Goal: Task Accomplishment & Management: Complete application form

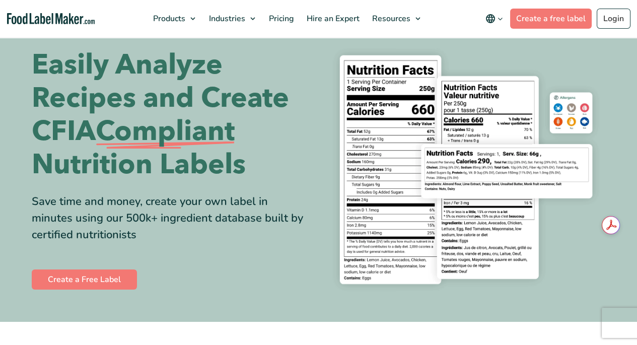
click at [284, 18] on span "Pricing" at bounding box center [280, 18] width 29 height 11
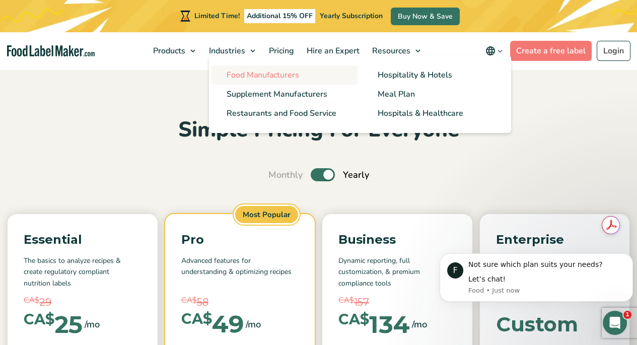
click at [245, 77] on span "Food Manufacturers" at bounding box center [263, 75] width 73 height 11
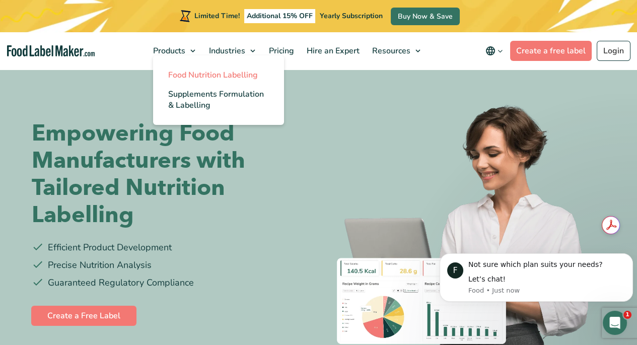
click at [187, 76] on span "Food Nutrition Labelling" at bounding box center [213, 75] width 90 height 11
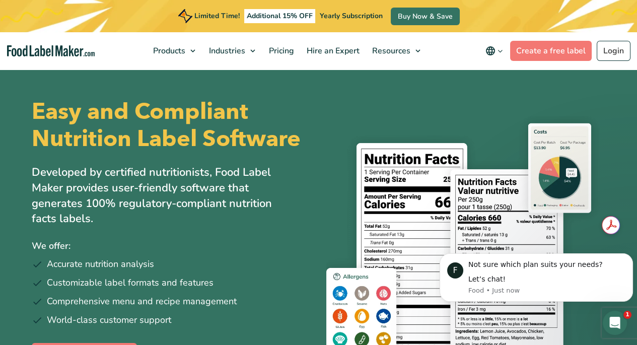
click at [501, 52] on icon "main navigation" at bounding box center [501, 51] width 8 height 8
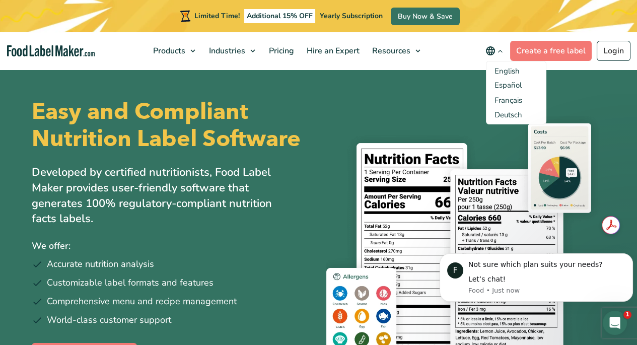
click at [501, 52] on icon "main navigation" at bounding box center [501, 51] width 8 height 8
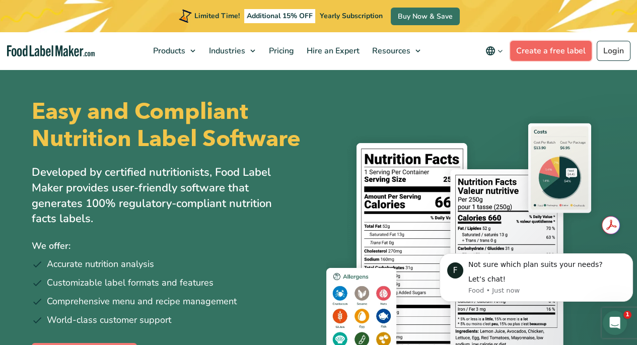
click at [552, 48] on link "Create a free label" at bounding box center [551, 51] width 82 height 20
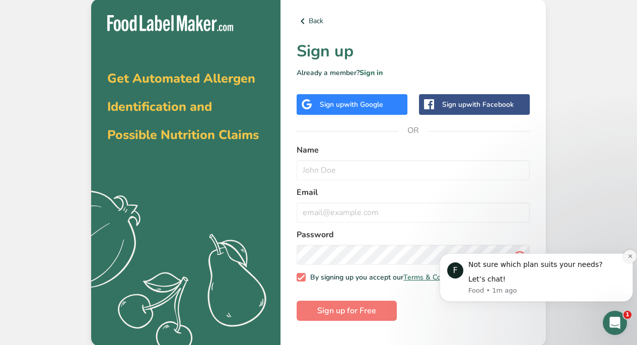
click at [631, 256] on icon "Dismiss notification" at bounding box center [630, 256] width 4 height 4
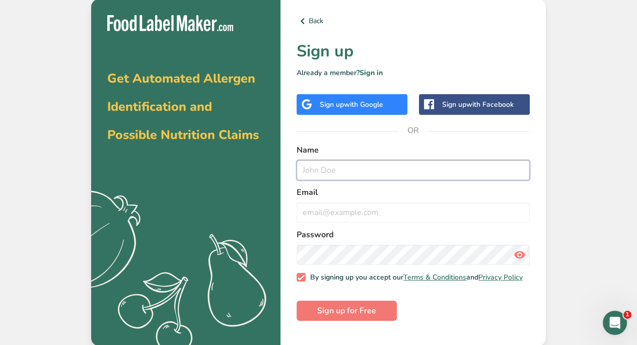
click at [314, 169] on input "text" at bounding box center [413, 170] width 233 height 20
type input "[PERSON_NAME]"
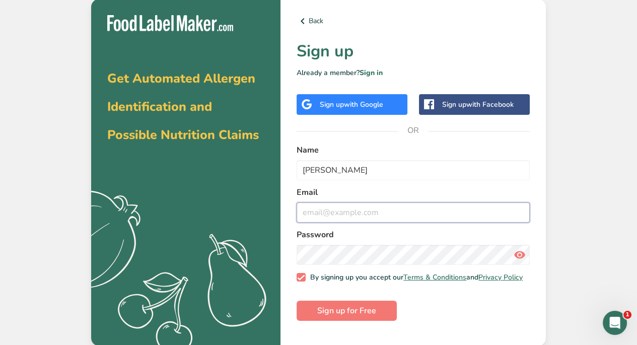
click at [306, 211] on input "email" at bounding box center [413, 213] width 233 height 20
click at [361, 213] on input "[EMAIL_ADDRESS][DOMAIN_NAME]" at bounding box center [413, 213] width 233 height 20
type input "[EMAIL_ADDRESS][DOMAIN_NAME]"
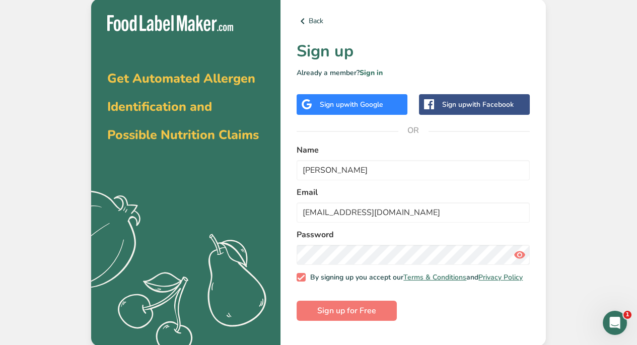
click at [516, 253] on icon at bounding box center [520, 255] width 12 height 18
click at [368, 315] on span "Sign up for Free" at bounding box center [346, 311] width 59 height 12
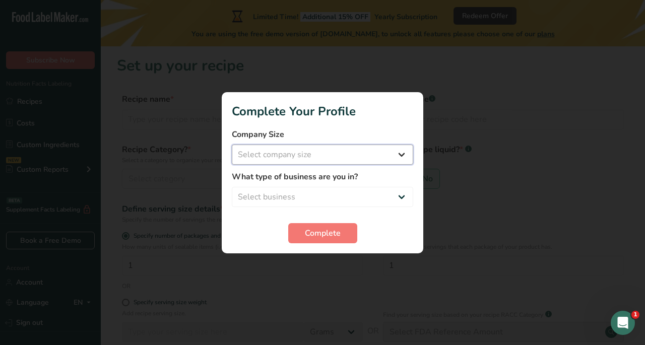
click at [321, 155] on select "Select company size Fewer than 10 Employees 10 to 50 Employees 51 to 500 Employ…" at bounding box center [322, 155] width 181 height 20
select select "1"
click at [232, 145] on select "Select company size Fewer than 10 Employees 10 to 50 Employees 51 to 500 Employ…" at bounding box center [322, 155] width 181 height 20
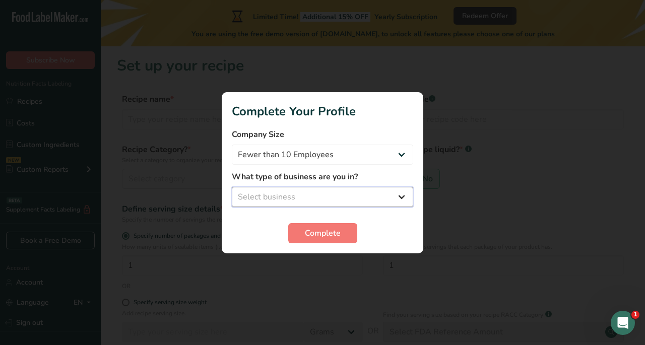
click at [311, 195] on select "Select business Packaged Food Manufacturer Restaurant & Cafe Bakery Meal Plans …" at bounding box center [322, 197] width 181 height 20
select select "1"
click at [232, 187] on select "Select business Packaged Food Manufacturer Restaurant & Cafe Bakery Meal Plans …" at bounding box center [322, 197] width 181 height 20
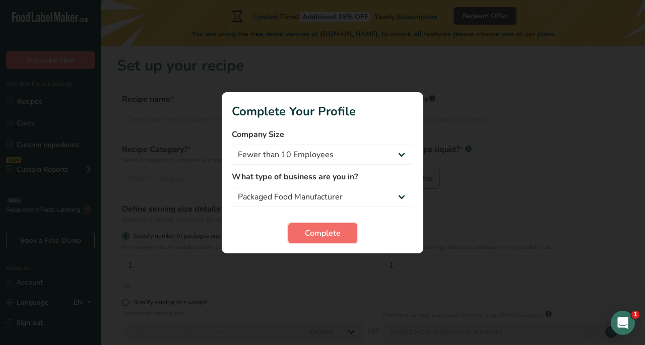
click at [304, 228] on button "Complete" at bounding box center [322, 233] width 69 height 20
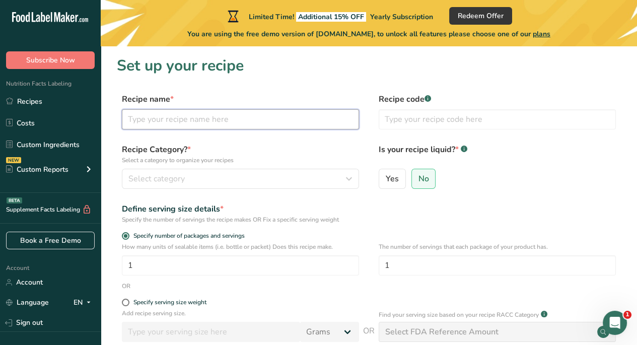
click at [224, 114] on input "text" at bounding box center [240, 119] width 237 height 20
type input "Three Fires Classic Bloody [PERSON_NAME]"
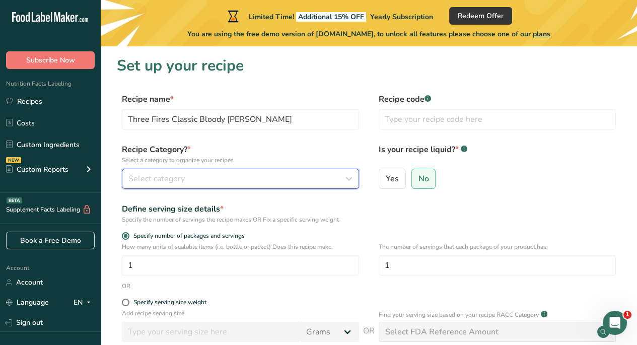
click at [190, 178] on div "Select category" at bounding box center [237, 179] width 218 height 12
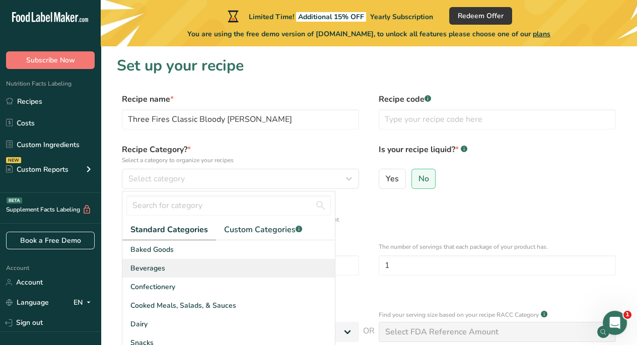
click at [182, 265] on div "Beverages" at bounding box center [228, 268] width 213 height 19
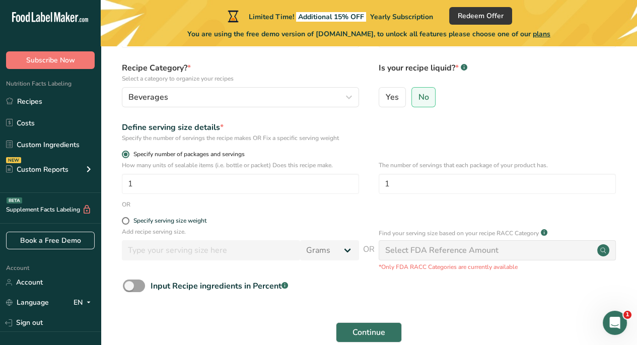
scroll to position [101, 0]
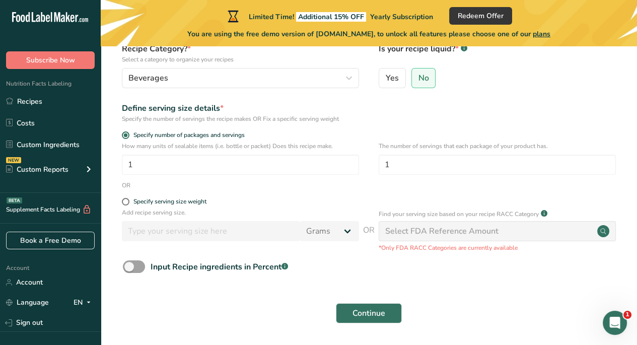
click at [236, 196] on form "Recipe name * Three Fires Classic Bloody [PERSON_NAME] Recipe code .a-a{fill:#3…" at bounding box center [369, 160] width 504 height 337
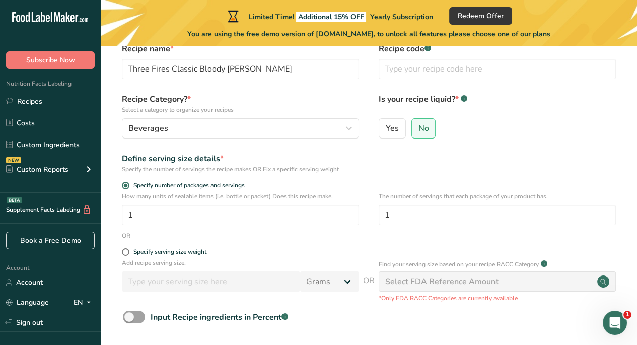
scroll to position [0, 0]
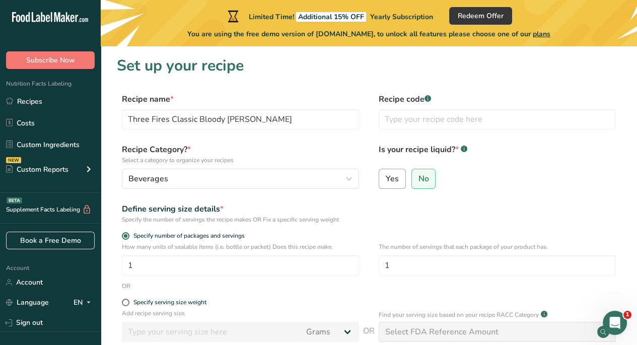
click at [396, 178] on span "Yes" at bounding box center [392, 179] width 13 height 10
click at [386, 178] on input "Yes" at bounding box center [382, 178] width 7 height 7
radio input "true"
radio input "false"
select select "22"
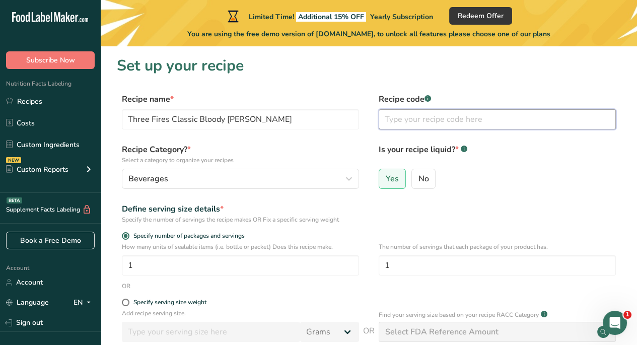
click at [407, 117] on input "text" at bounding box center [497, 119] width 237 height 20
paste input "506516"
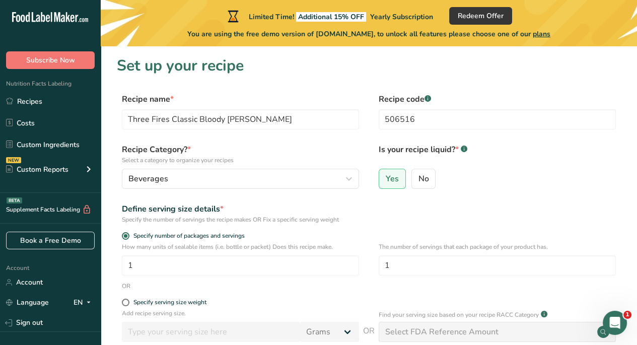
click at [469, 222] on div "Define serving size details * Specify the number of servings the recipe makes O…" at bounding box center [369, 213] width 504 height 21
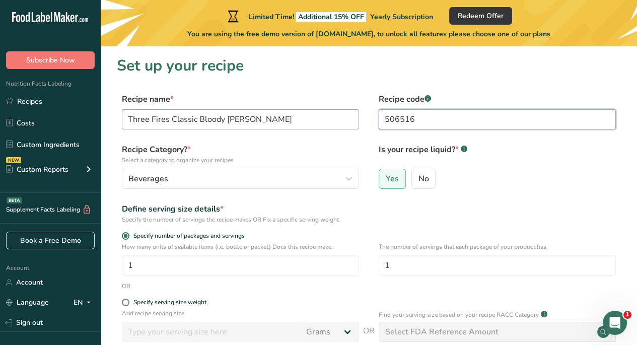
drag, startPoint x: 418, startPoint y: 118, endPoint x: 357, endPoint y: 112, distance: 60.8
click at [357, 112] on div "Recipe name * Three Fires Classic Bloody [PERSON_NAME] Recipe code .a-a{fill:#3…" at bounding box center [369, 114] width 504 height 42
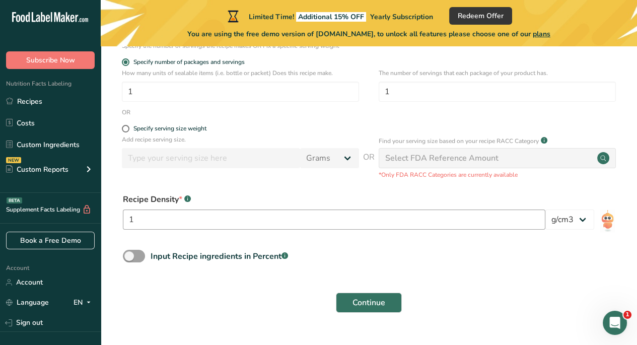
scroll to position [196, 0]
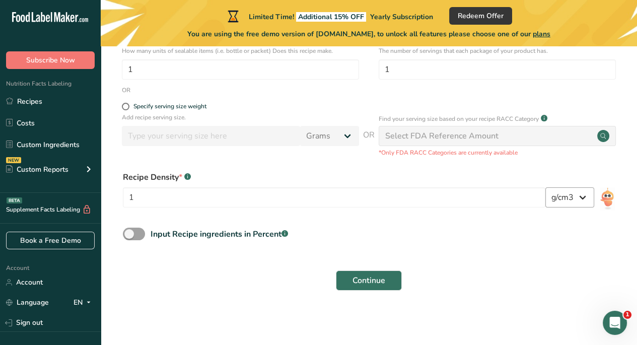
type input "Classic [PERSON_NAME]"
click at [586, 199] on select "lb/ft3 g/cm3" at bounding box center [570, 197] width 49 height 20
click at [585, 199] on select "lb/ft3 g/cm3" at bounding box center [570, 197] width 49 height 20
click at [359, 278] on span "Continue" at bounding box center [369, 281] width 33 height 12
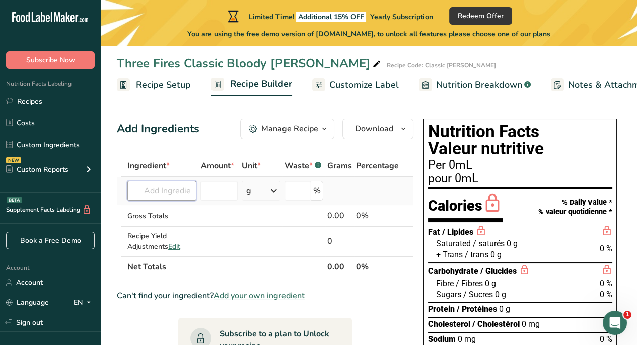
click at [165, 191] on input "text" at bounding box center [161, 191] width 69 height 20
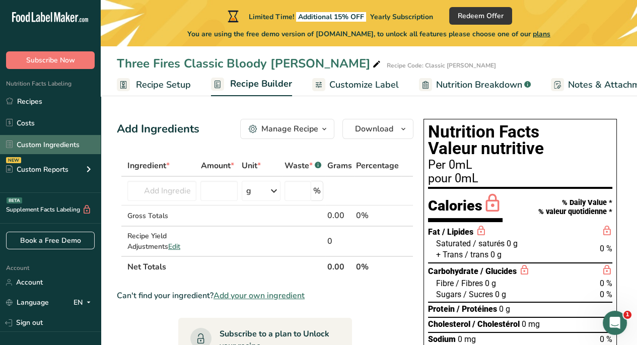
click at [45, 142] on link "Custom Ingredients" at bounding box center [50, 144] width 101 height 19
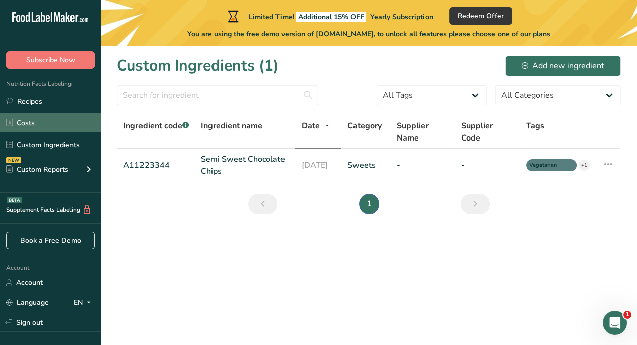
click at [23, 120] on link "Costs" at bounding box center [50, 122] width 101 height 19
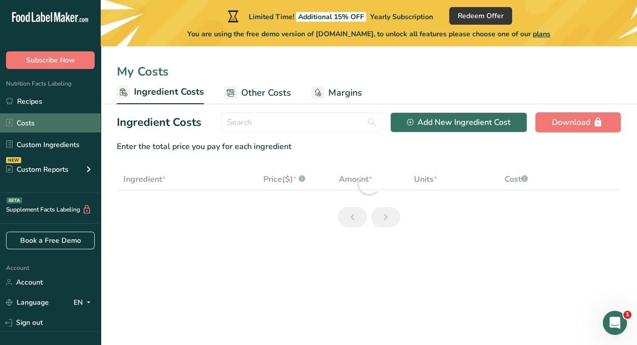
select select "1"
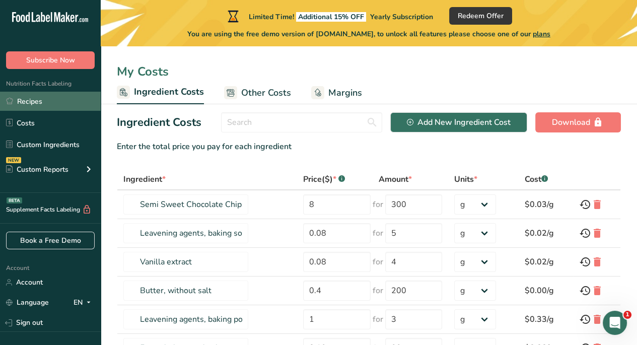
click at [22, 98] on link "Recipes" at bounding box center [50, 101] width 101 height 19
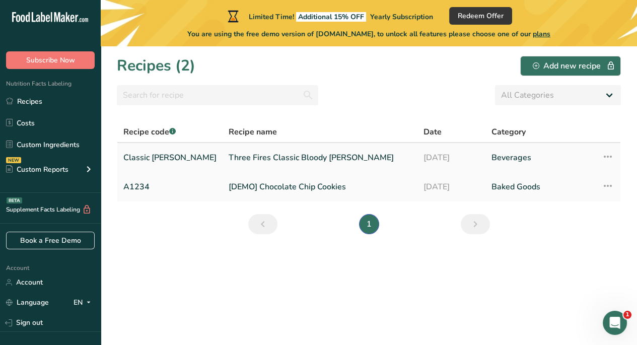
click at [244, 157] on link "Three Fires Classic Bloody [PERSON_NAME]" at bounding box center [320, 157] width 183 height 21
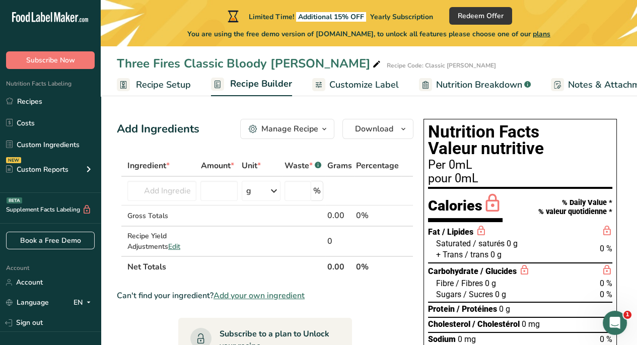
click at [274, 296] on span "Add your own ingredient" at bounding box center [259, 296] width 91 height 12
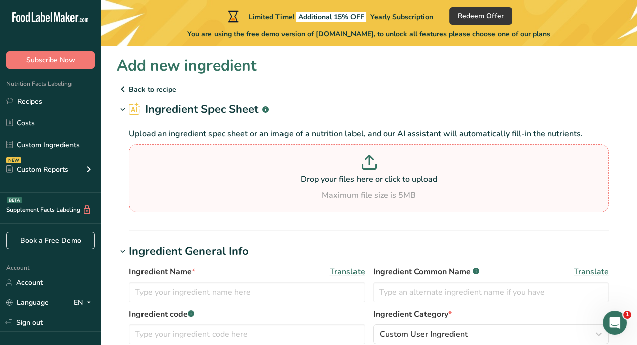
click at [358, 164] on p at bounding box center [368, 164] width 475 height 19
click at [358, 164] on input "Drop your files here or click to upload Maximum file size is 5MB" at bounding box center [369, 178] width 480 height 68
type input "C:\fakepath\023 Bloody [PERSON_NAME] RecipeFormula Nutrition Analysis Report-10…"
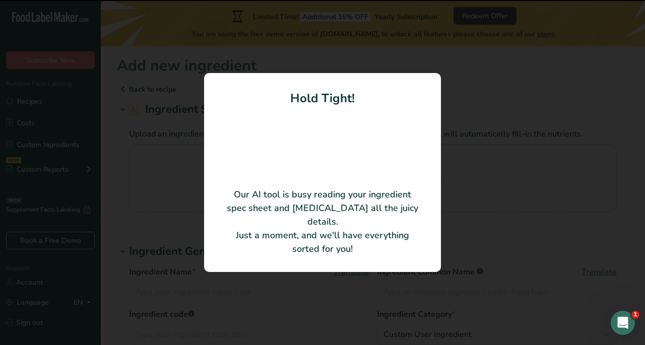
type input "Bloody [PERSON_NAME]"
type input "Damon Industries (Canada) Ltd."
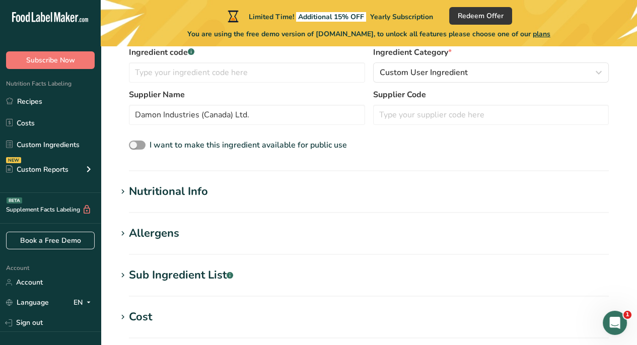
scroll to position [252, 0]
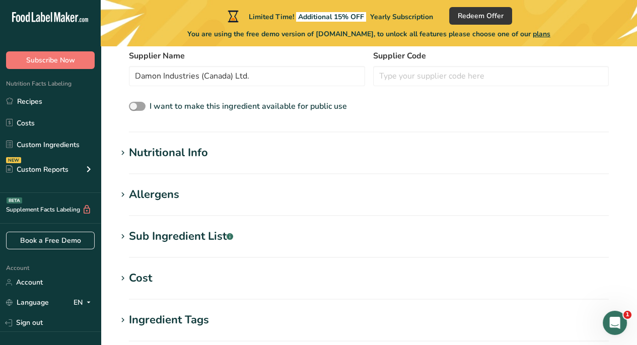
click at [122, 151] on icon at bounding box center [122, 153] width 9 height 14
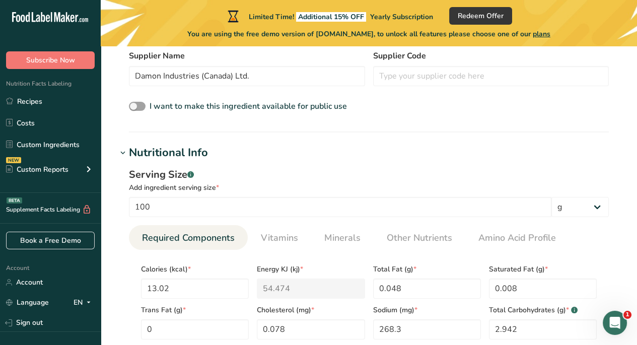
click at [122, 151] on icon at bounding box center [122, 153] width 9 height 14
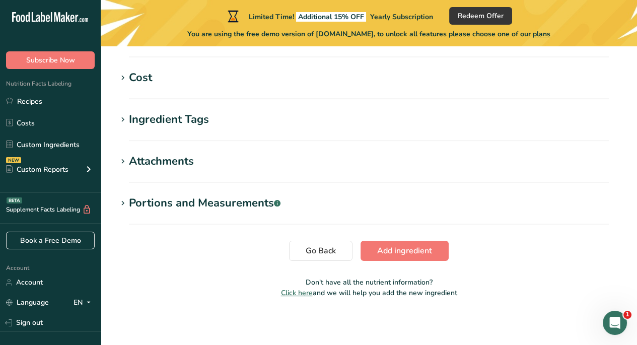
scroll to position [453, 0]
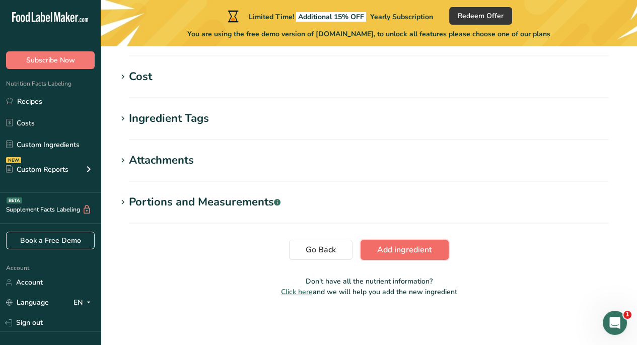
click at [385, 247] on span "Add ingredient" at bounding box center [404, 250] width 55 height 12
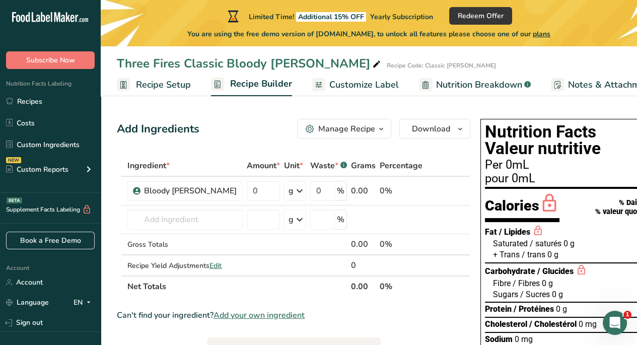
click at [162, 82] on span "Recipe Setup" at bounding box center [163, 85] width 55 height 14
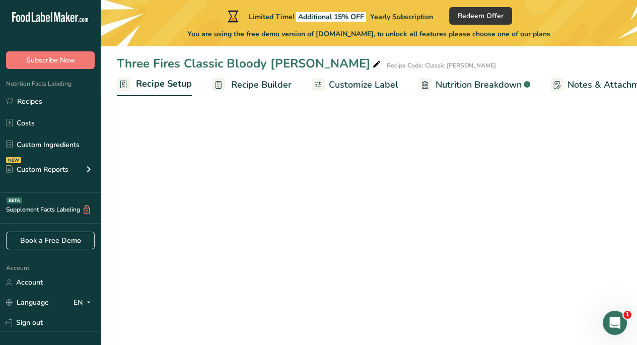
scroll to position [0, 4]
select select "22"
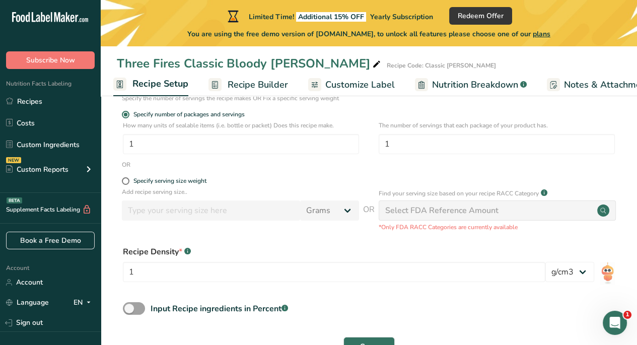
scroll to position [151, 0]
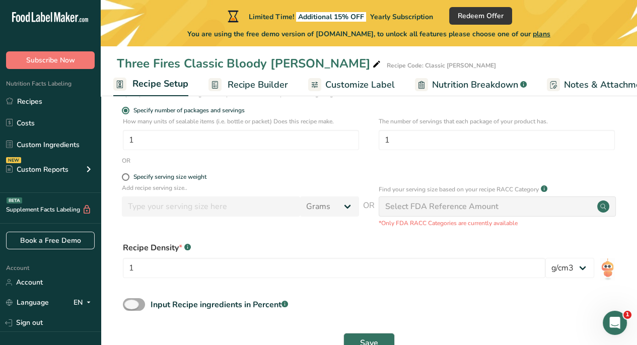
click at [144, 305] on span at bounding box center [134, 304] width 22 height 13
click at [129, 305] on input "Input Recipe ingredients in Percent .a-a{fill:#347362;}.b-a{fill:#fff;}" at bounding box center [126, 304] width 7 height 7
checkbox input "true"
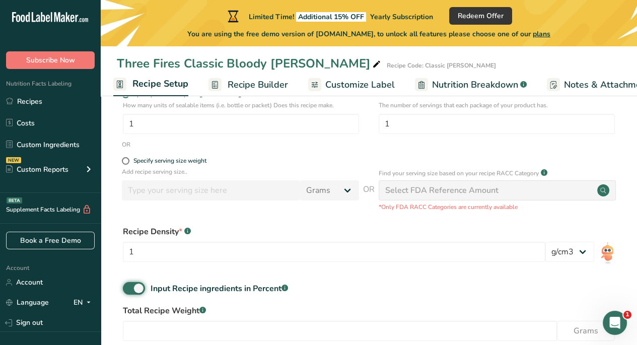
scroll to position [226, 0]
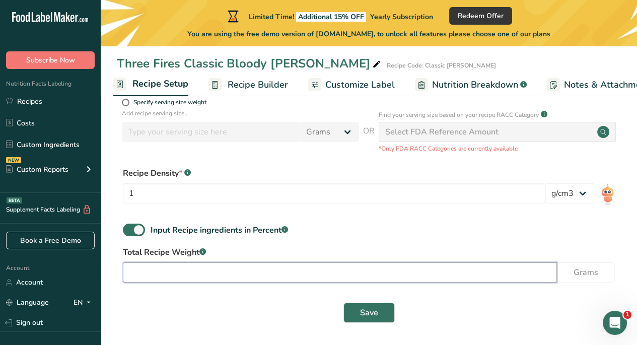
click at [174, 272] on input "number" at bounding box center [340, 272] width 434 height 20
click at [173, 270] on input "number" at bounding box center [340, 272] width 434 height 20
click at [138, 271] on input "number" at bounding box center [340, 272] width 434 height 20
type input "473"
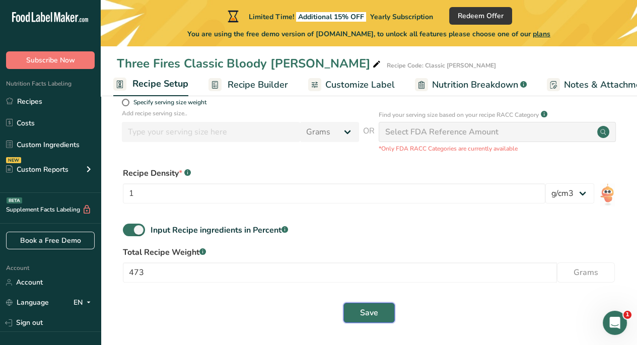
click at [359, 305] on button "Save" at bounding box center [369, 313] width 51 height 20
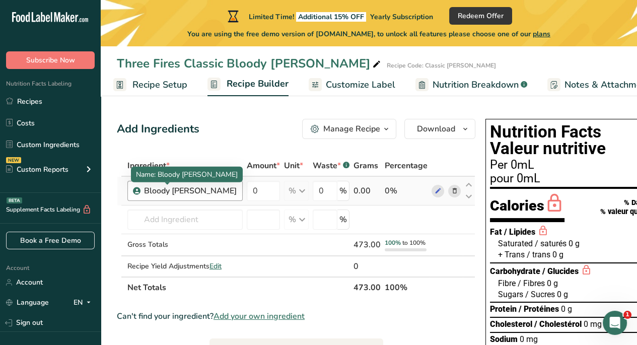
click at [177, 190] on div "Bloody [PERSON_NAME]" at bounding box center [190, 191] width 93 height 12
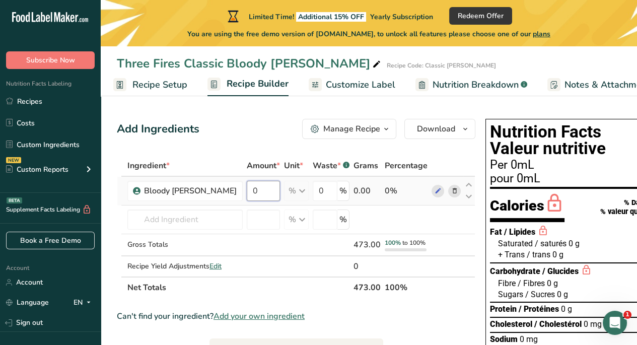
click at [247, 188] on input "0" at bounding box center [263, 191] width 33 height 20
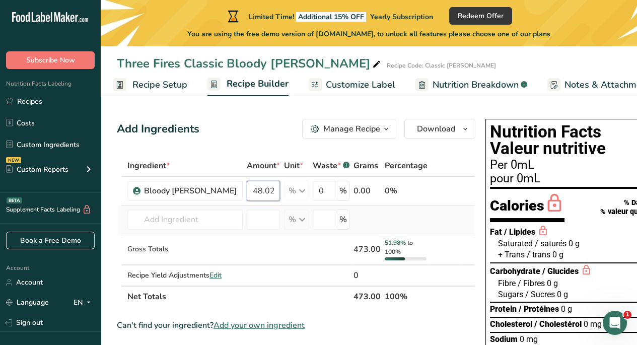
type input "48.02"
click at [409, 213] on div "Ingredient * Amount * Unit * Waste * .a-a{fill:#347362;}.b-a{fill:#fff;} Grams …" at bounding box center [296, 231] width 359 height 152
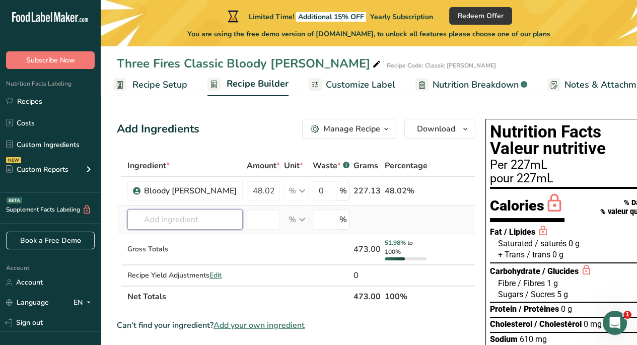
click at [144, 223] on input "text" at bounding box center [184, 220] width 115 height 20
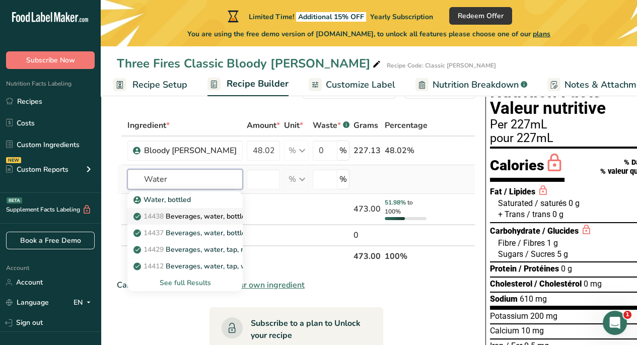
scroll to position [50, 0]
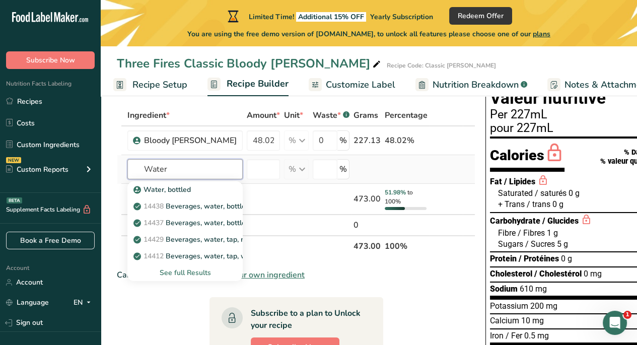
type input "Water"
click at [171, 272] on div "See full Results" at bounding box center [185, 273] width 99 height 11
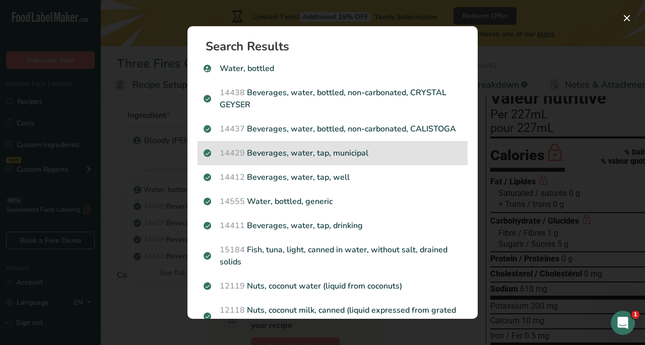
click at [277, 159] on p "14429 [GEOGRAPHIC_DATA], water, tap, municipal" at bounding box center [333, 153] width 258 height 12
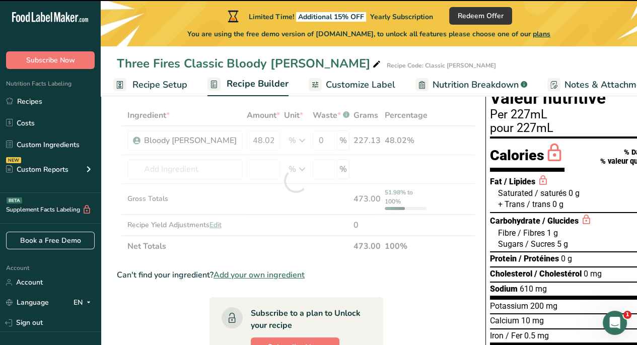
type input "0"
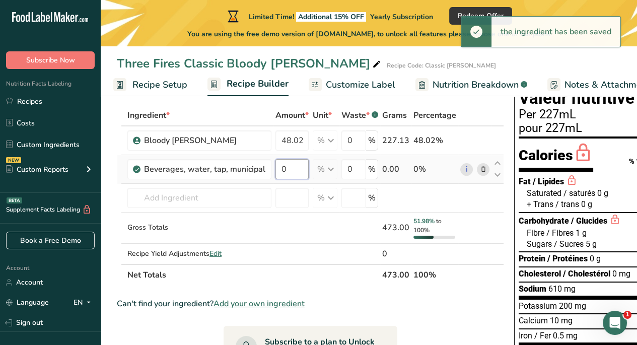
click at [282, 169] on input "0" at bounding box center [292, 169] width 33 height 20
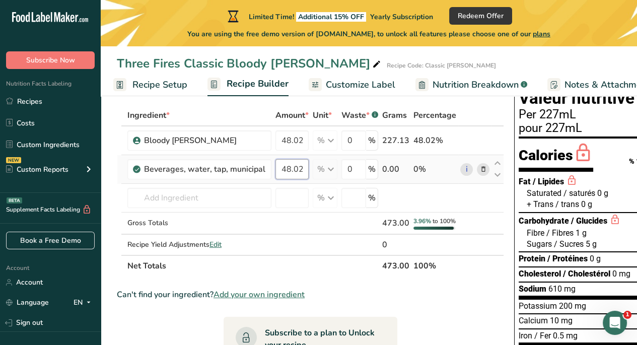
type input "48.02"
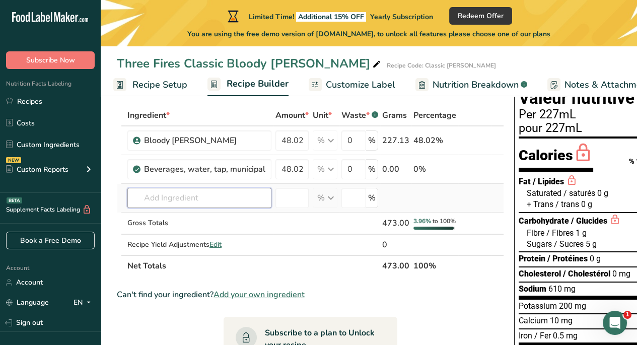
click at [148, 199] on div "Ingredient * Amount * Unit * Waste * .a-a{fill:#347362;}.b-a{fill:#fff;} Grams …" at bounding box center [310, 191] width 387 height 172
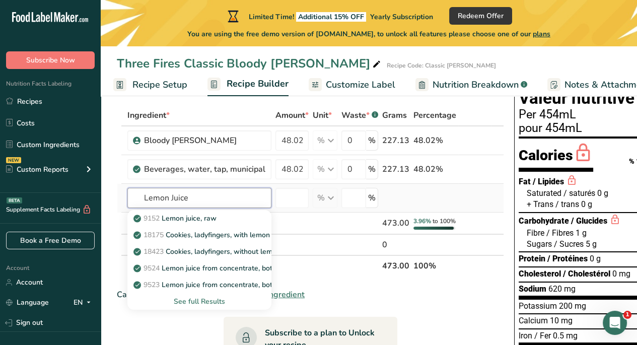
type input "Lemon Juice"
click at [212, 299] on div "See full Results" at bounding box center [200, 301] width 128 height 11
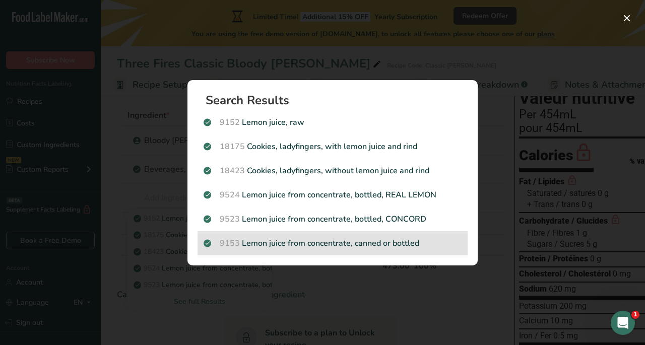
click at [302, 237] on p "9153 Lemon juice from concentrate, canned or bottled" at bounding box center [333, 243] width 258 height 12
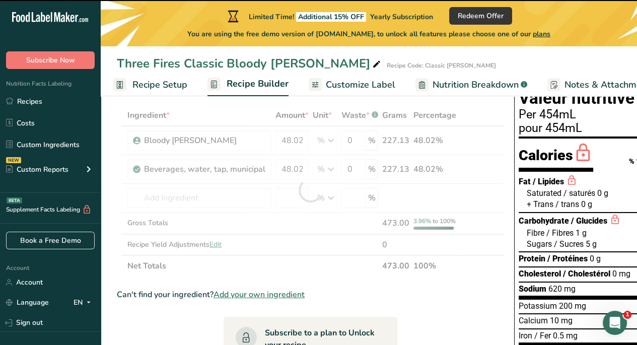
type input "0"
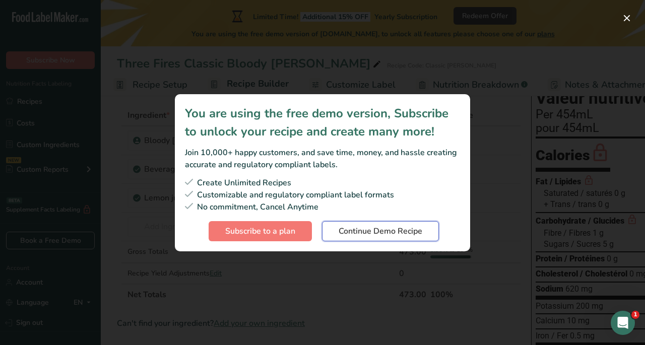
click at [374, 229] on span "Continue Demo Recipe" at bounding box center [381, 231] width 84 height 12
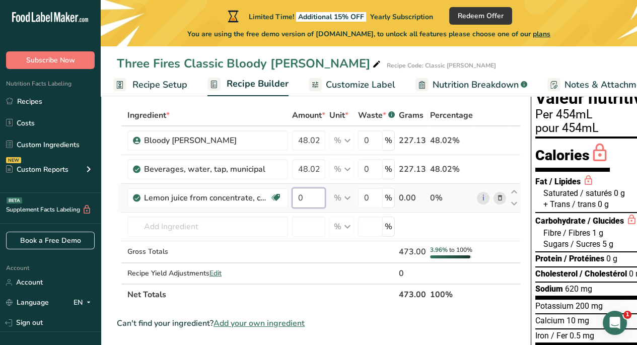
click at [301, 191] on input "0" at bounding box center [308, 198] width 33 height 20
type input "0.83"
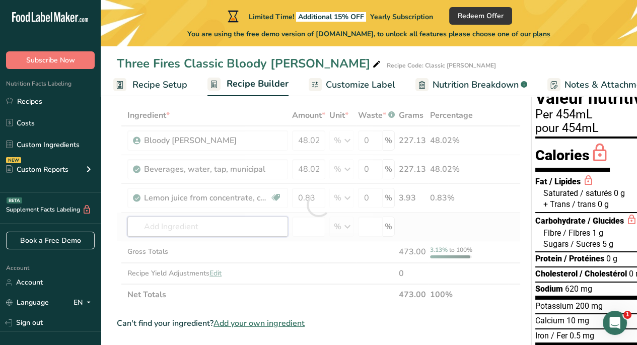
click at [152, 224] on div "Ingredient * Amount * Unit * Waste * .a-a{fill:#347362;}.b-a{fill:#fff;} Grams …" at bounding box center [319, 205] width 404 height 201
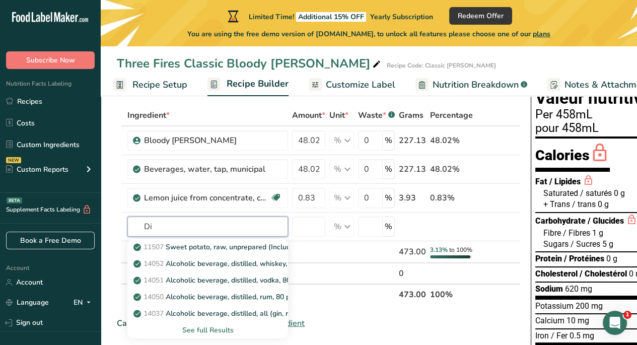
type input "D"
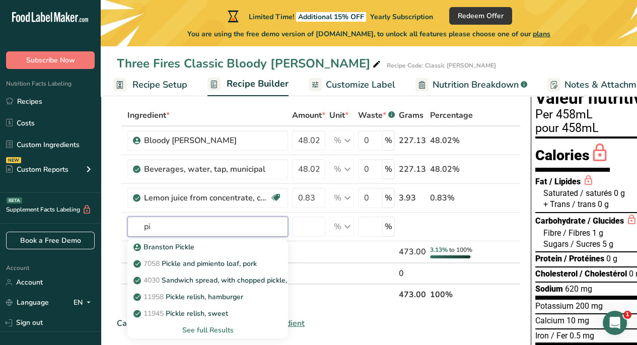
type input "p"
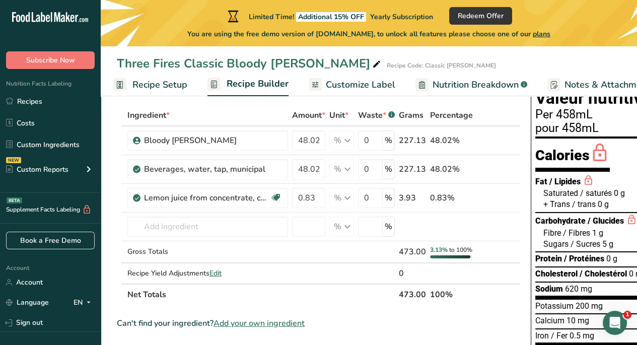
click at [279, 329] on span "Add your own ingredient" at bounding box center [259, 323] width 91 height 12
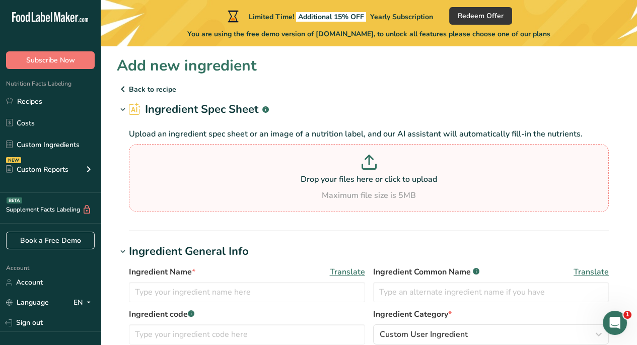
click at [359, 174] on p "Drop your files here or click to upload" at bounding box center [368, 179] width 475 height 12
click at [359, 174] on input "Drop your files here or click to upload Maximum file size is 5MB" at bounding box center [369, 178] width 480 height 68
type input "C:\fakepath\Calories in Pickle Juice.pdf"
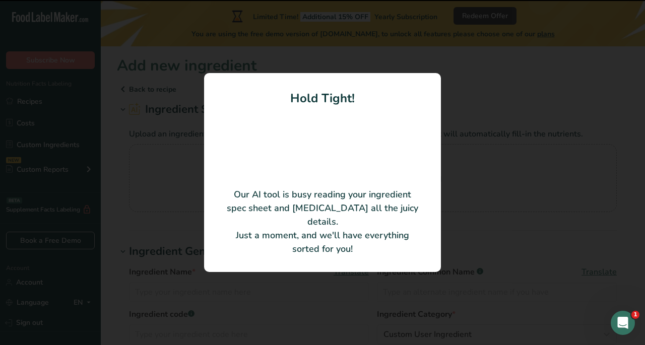
type input "Pickle Juice"
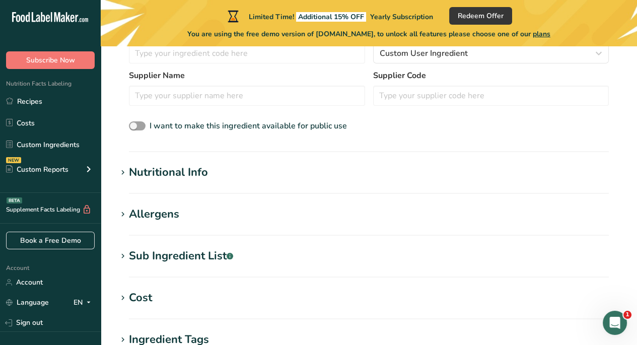
scroll to position [252, 0]
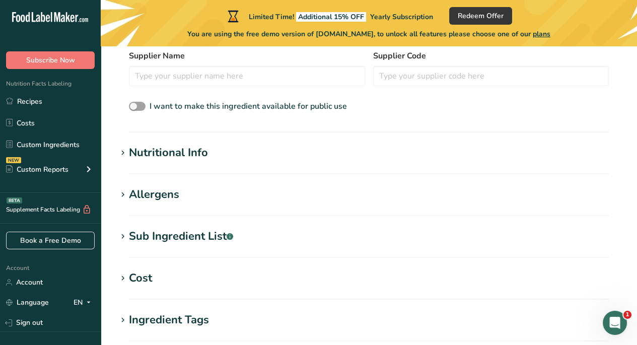
click at [127, 150] on icon at bounding box center [122, 153] width 9 height 14
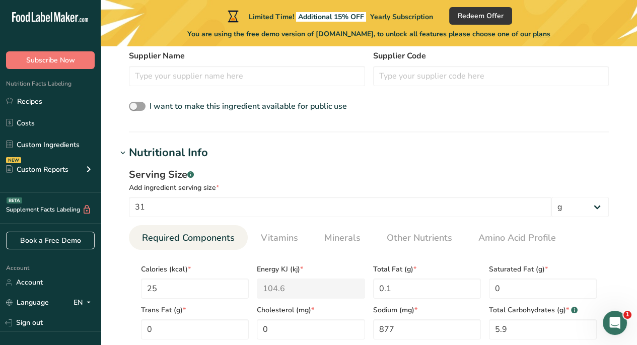
click at [127, 150] on icon at bounding box center [122, 153] width 9 height 14
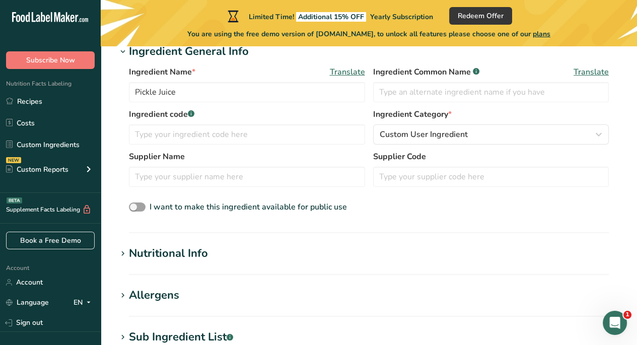
scroll to position [403, 0]
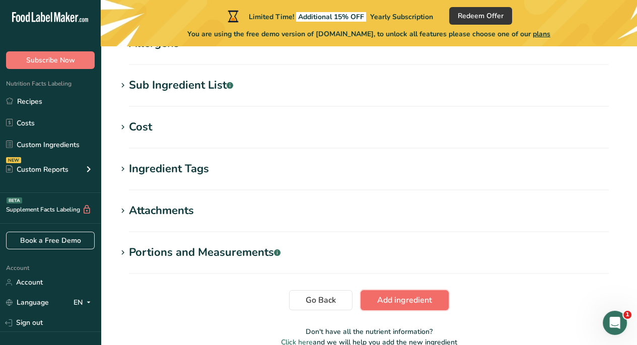
click at [397, 303] on span "Add ingredient" at bounding box center [404, 300] width 55 height 12
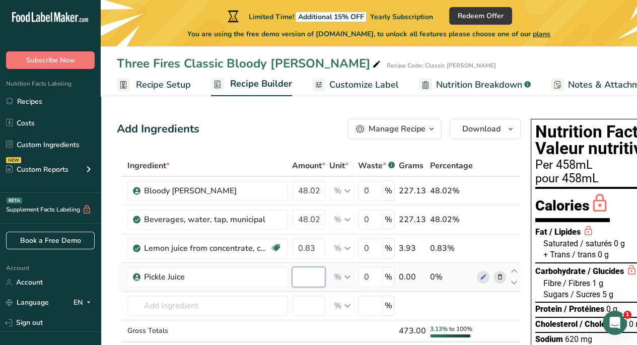
click at [302, 277] on input "number" at bounding box center [308, 277] width 33 height 20
type input "1.25"
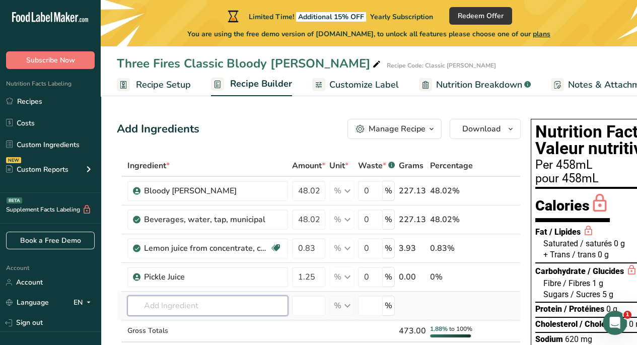
click at [181, 302] on div "Ingredient * Amount * Unit * Waste * .a-a{fill:#347362;}.b-a{fill:#fff;} Grams …" at bounding box center [319, 269] width 404 height 229
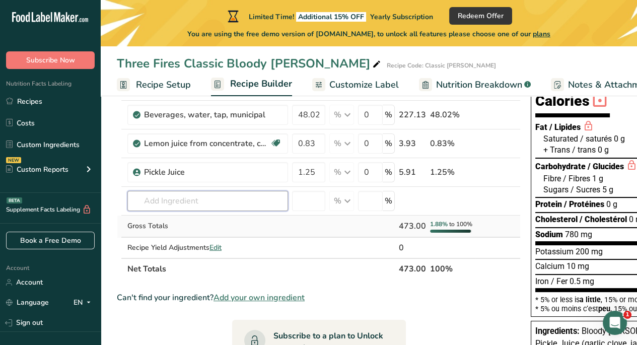
scroll to position [101, 0]
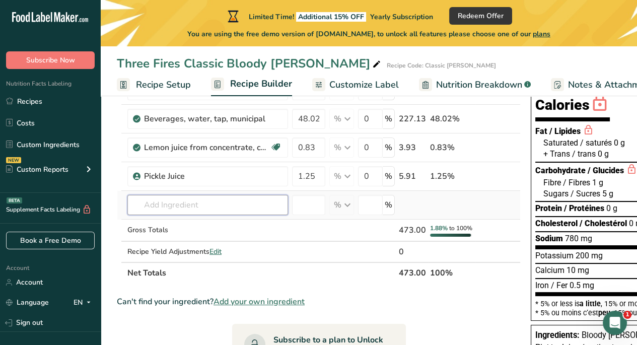
paste input "Worcestershire Sauce"
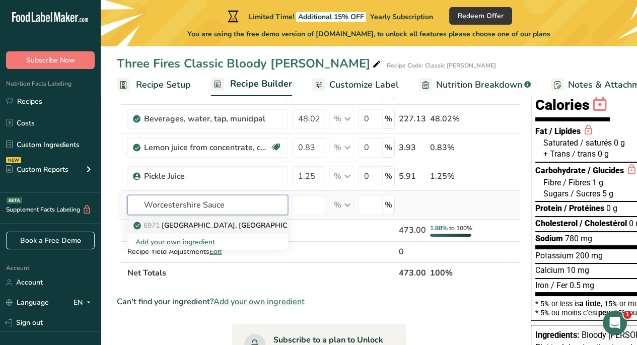
type input "Worcestershire Sauce"
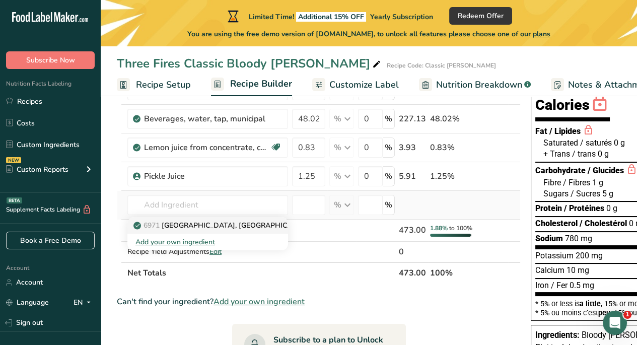
click at [180, 226] on p "6971 [GEOGRAPHIC_DATA], [GEOGRAPHIC_DATA]" at bounding box center [224, 225] width 177 height 11
type input "[GEOGRAPHIC_DATA], [GEOGRAPHIC_DATA]"
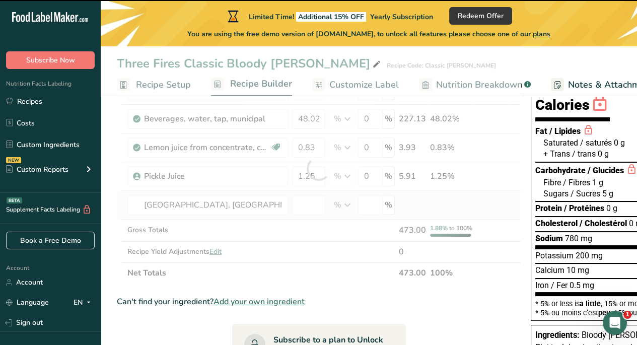
type input "0"
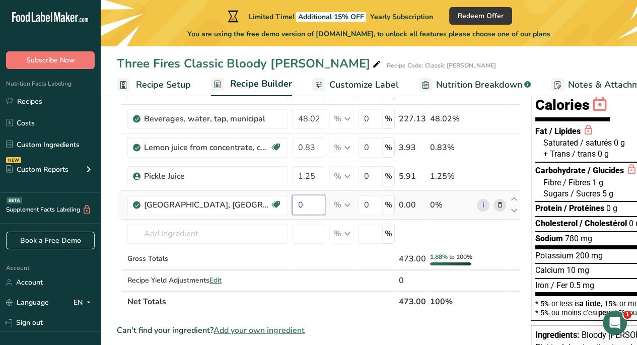
click at [307, 202] on input "0" at bounding box center [308, 205] width 33 height 20
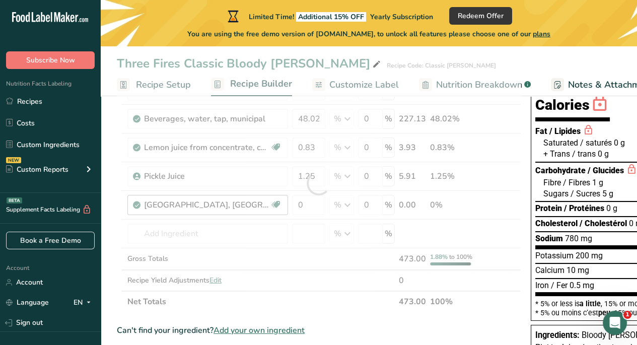
click at [277, 201] on div "Ingredient * Amount * Unit * Waste * .a-a{fill:#347362;}.b-a{fill:#fff;} Grams …" at bounding box center [319, 183] width 404 height 258
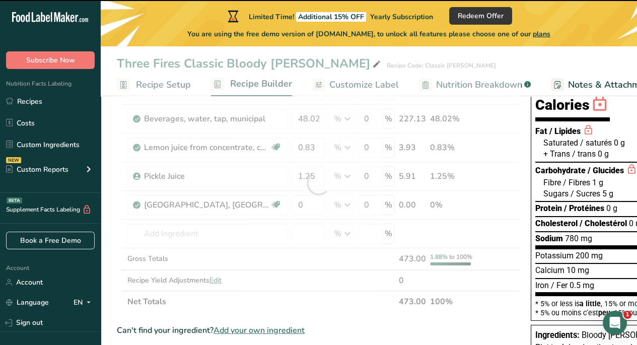
click at [323, 205] on div at bounding box center [319, 183] width 404 height 258
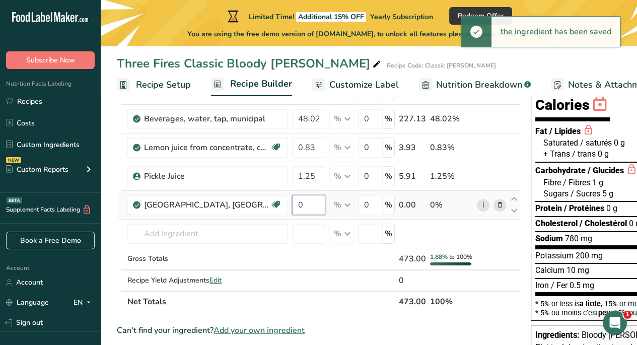
click at [318, 205] on input "0" at bounding box center [308, 205] width 33 height 20
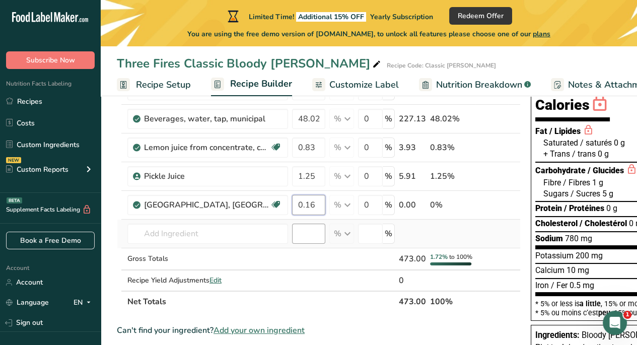
type input "0.16"
click at [292, 234] on div "Ingredient * Amount * Unit * Waste * .a-a{fill:#347362;}.b-a{fill:#fff;} Grams …" at bounding box center [319, 183] width 404 height 258
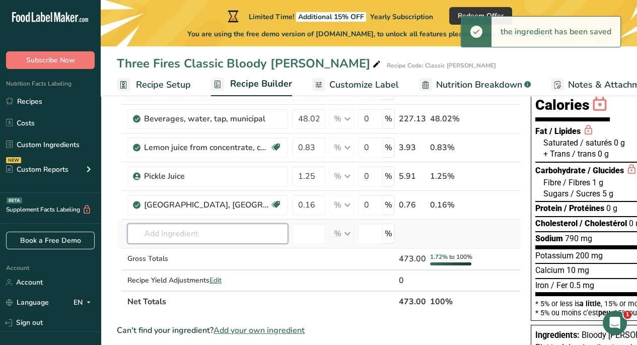
click at [197, 235] on input "text" at bounding box center [207, 234] width 161 height 20
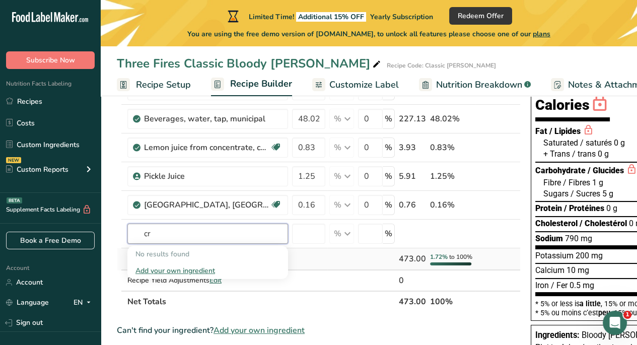
type input "c"
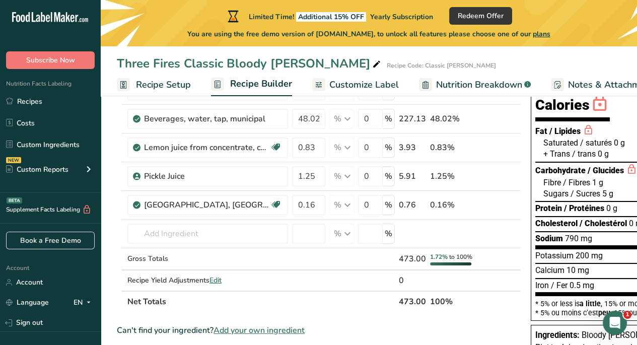
click at [260, 334] on span "Add your own ingredient" at bounding box center [259, 330] width 91 height 12
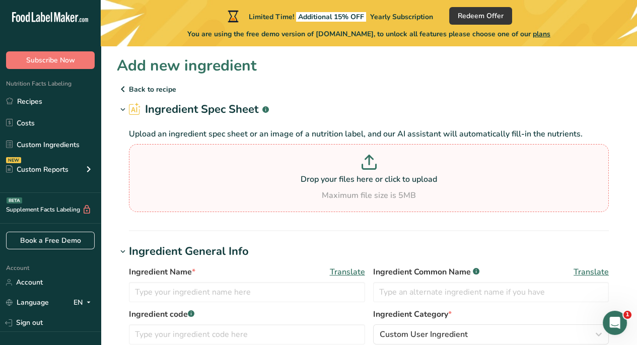
click at [322, 179] on p "Drop your files here or click to upload" at bounding box center [368, 179] width 475 height 12
click at [322, 179] on input "Drop your files here or click to upload Maximum file size is 5MB" at bounding box center [369, 178] width 480 height 68
type input "C:\fakepath\rootham-[GEOGRAPHIC_DATA]-red-crimson-hot-sauce-nutrition_1600x.webp"
click at [391, 183] on p "Drop your files here or click to upload" at bounding box center [368, 179] width 475 height 12
click at [391, 183] on input "Drop your files here or click to upload Maximum file size is 5MB" at bounding box center [369, 178] width 480 height 68
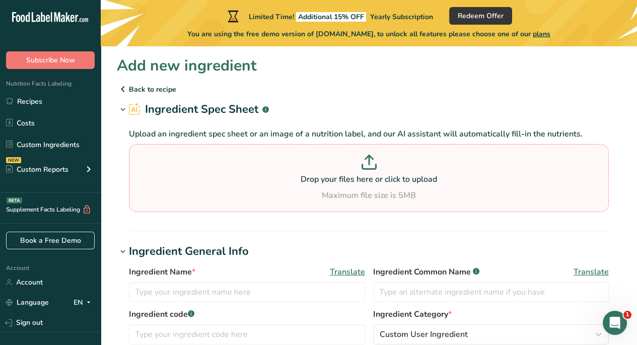
type input "C:\fakepath\rootham-[GEOGRAPHIC_DATA]-red-crimson-hot-sauce-nutrition_1600x.webp"
click at [381, 177] on p "Drop your files here or click to upload" at bounding box center [368, 179] width 475 height 12
click at [381, 177] on input "Drop your files here or click to upload Maximum file size is 5MB" at bounding box center [369, 178] width 480 height 68
type input "C:\fakepath\Crimson Red.png"
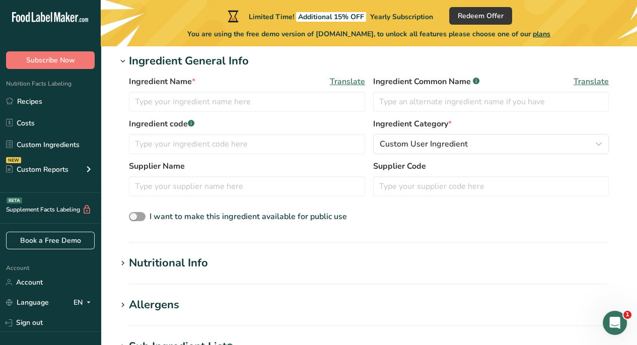
scroll to position [151, 0]
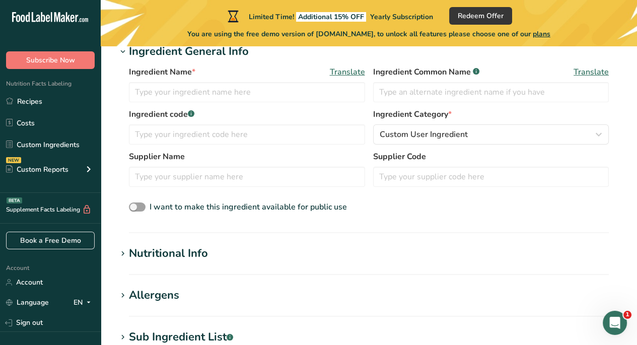
click at [126, 252] on icon at bounding box center [122, 254] width 9 height 14
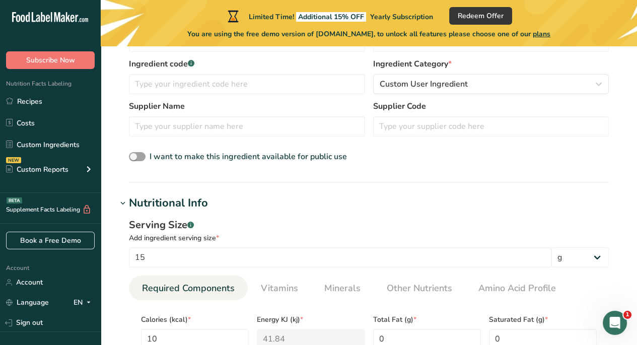
scroll to position [0, 0]
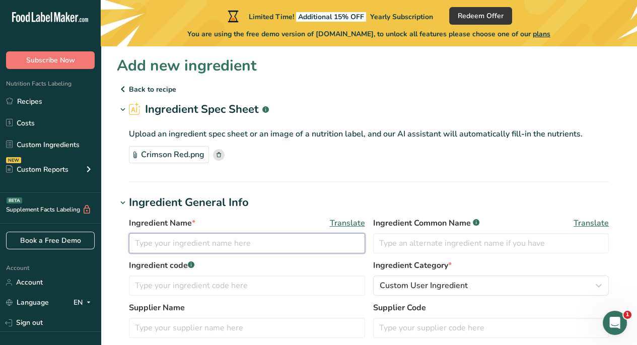
click at [157, 249] on input "text" at bounding box center [247, 243] width 236 height 20
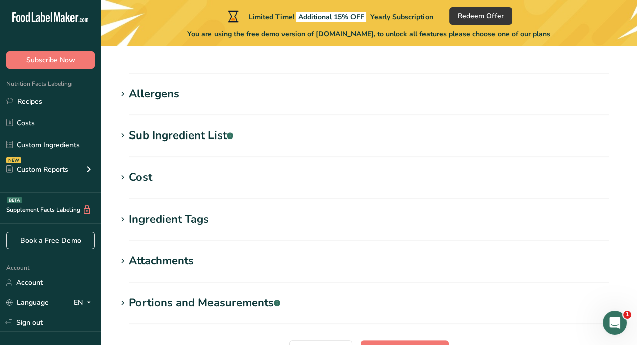
scroll to position [655, 0]
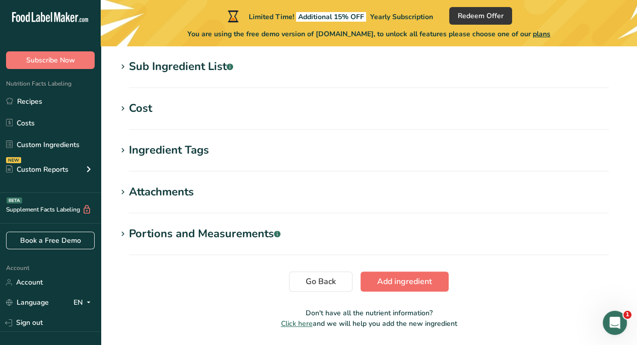
type input "Crimson red Hot Sauce"
click at [409, 280] on span "Add ingredient" at bounding box center [404, 282] width 55 height 12
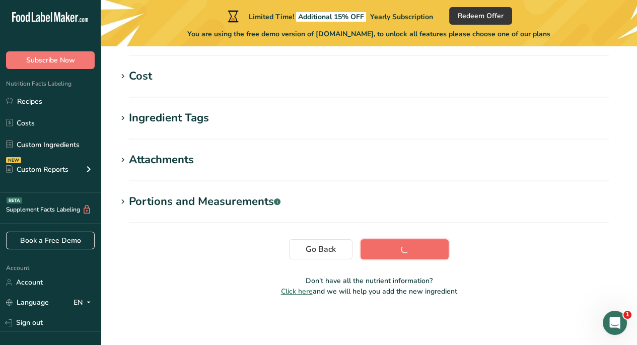
scroll to position [210, 0]
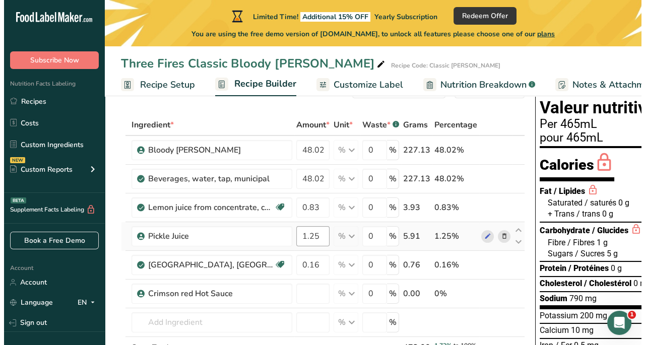
scroll to position [101, 0]
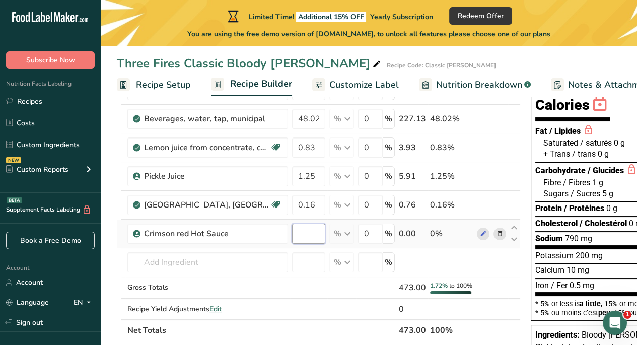
click at [305, 233] on input "number" at bounding box center [308, 234] width 33 height 20
type input "1.00"
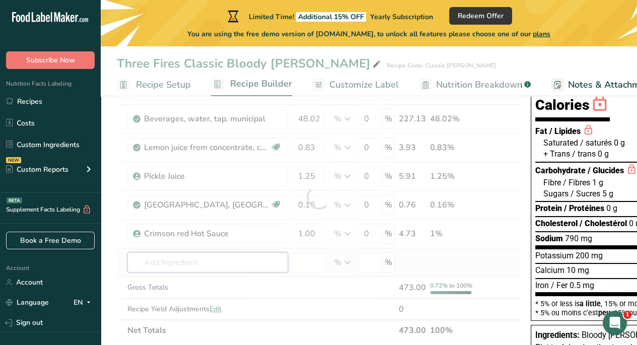
click at [175, 254] on div "Ingredient * Amount * Unit * Waste * .a-a{fill:#347362;}.b-a{fill:#fff;} Grams …" at bounding box center [319, 197] width 404 height 287
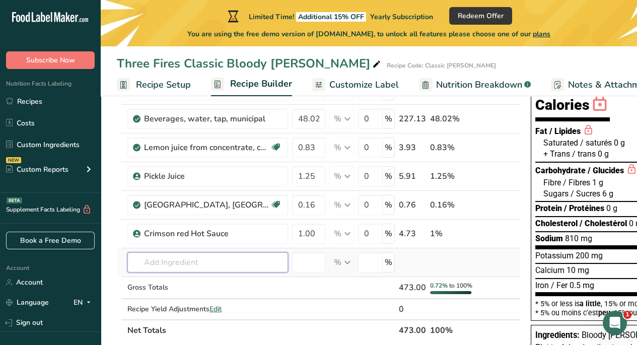
click at [185, 259] on input "text" at bounding box center [207, 262] width 161 height 20
type input "s"
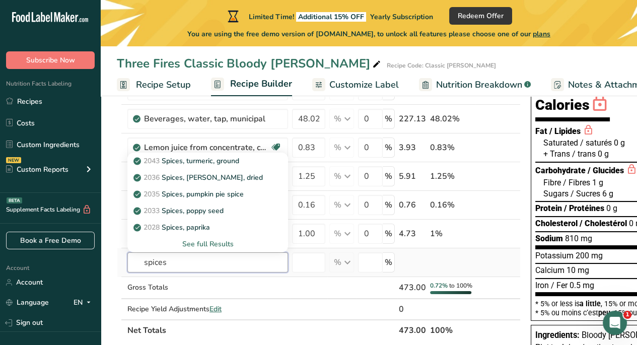
type input "spices"
click at [200, 246] on div "See full Results" at bounding box center [208, 244] width 145 height 11
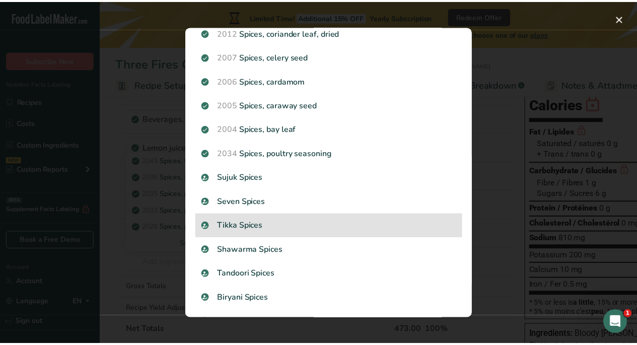
scroll to position [956, 0]
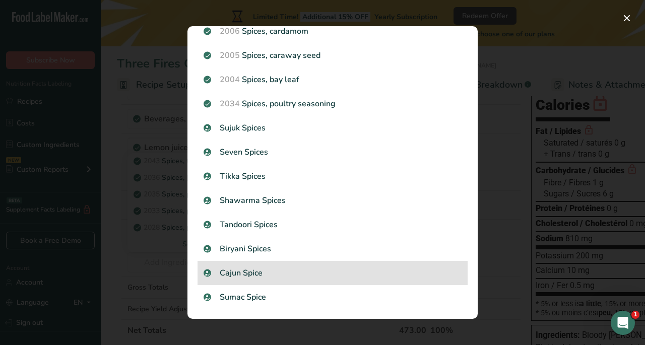
click at [337, 271] on p "Cajun Spice" at bounding box center [333, 273] width 258 height 12
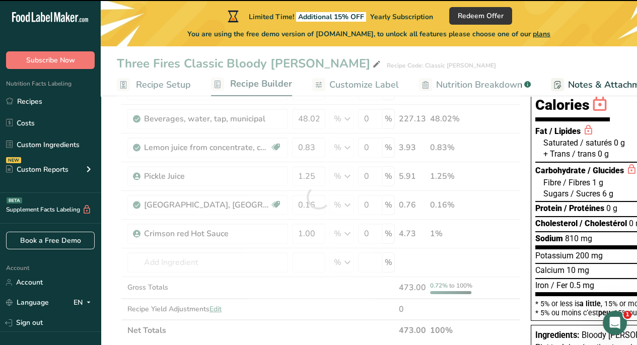
type input "0"
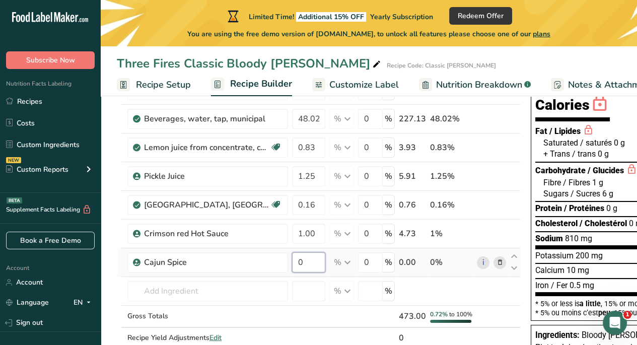
click at [309, 260] on input "0" at bounding box center [308, 262] width 33 height 20
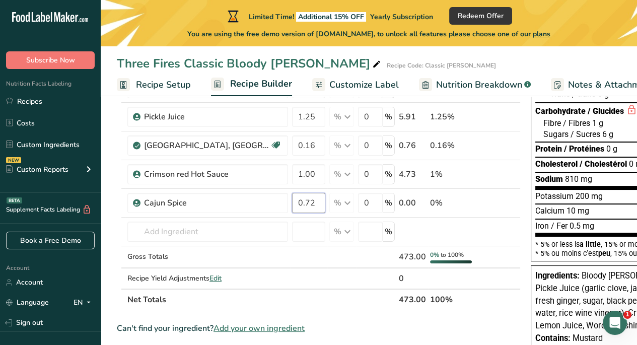
scroll to position [151, 0]
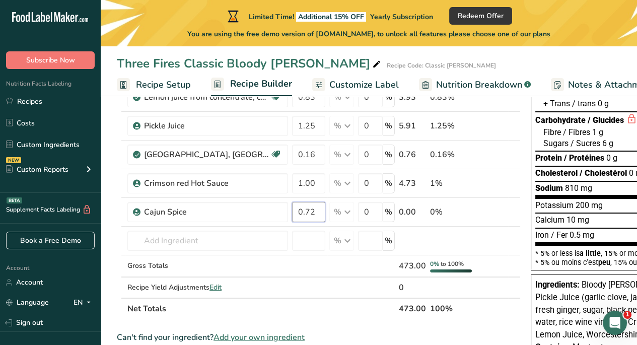
type input "0.72"
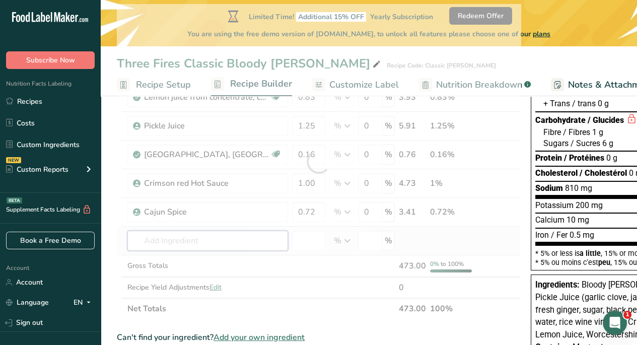
click at [173, 233] on div "Ingredient * Amount * Unit * Waste * .a-a{fill:#347362;}.b-a{fill:#fff;} Grams …" at bounding box center [319, 161] width 404 height 315
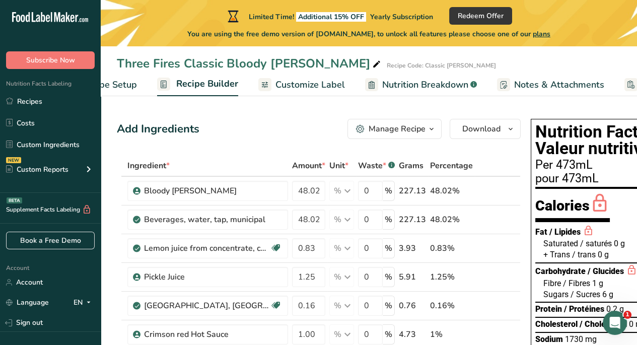
scroll to position [0, 85]
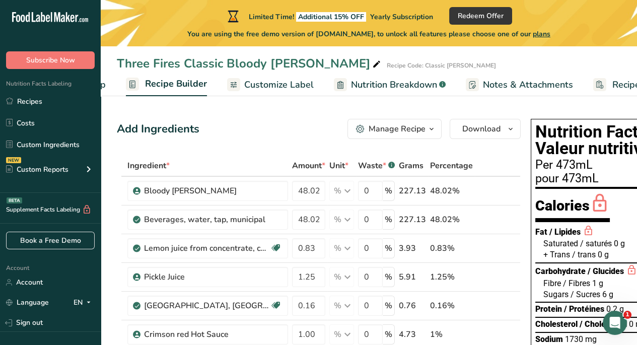
click at [266, 82] on span "Customize Label" at bounding box center [279, 85] width 70 height 14
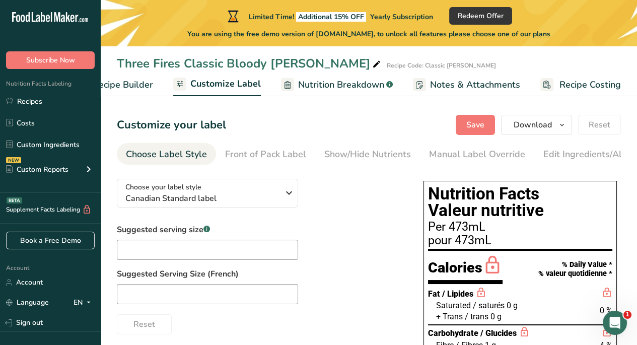
click at [129, 80] on span "Recipe Builder" at bounding box center [123, 85] width 60 height 14
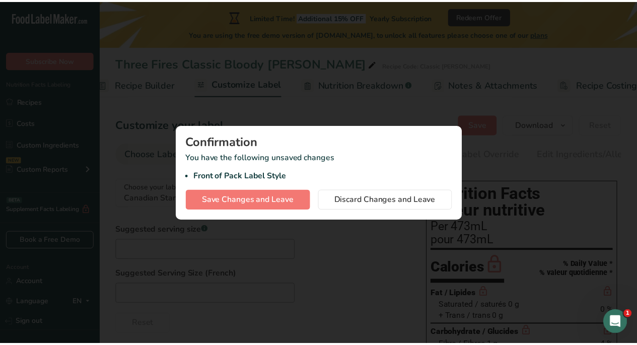
scroll to position [0, 97]
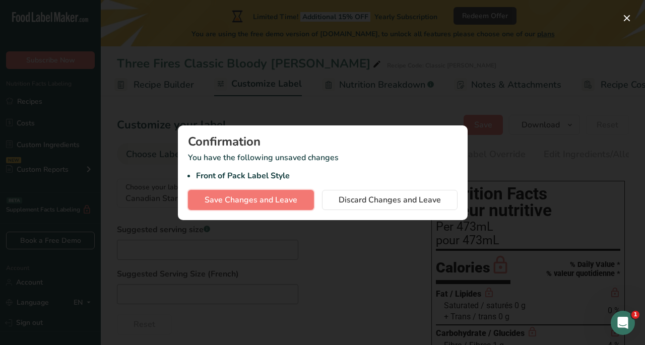
drag, startPoint x: 281, startPoint y: 199, endPoint x: 303, endPoint y: 236, distance: 43.2
click at [297, 236] on div "Confirmation You have the following unsaved changes Front of Pack Label Style S…" at bounding box center [322, 172] width 645 height 345
click at [491, 195] on div at bounding box center [322, 172] width 645 height 345
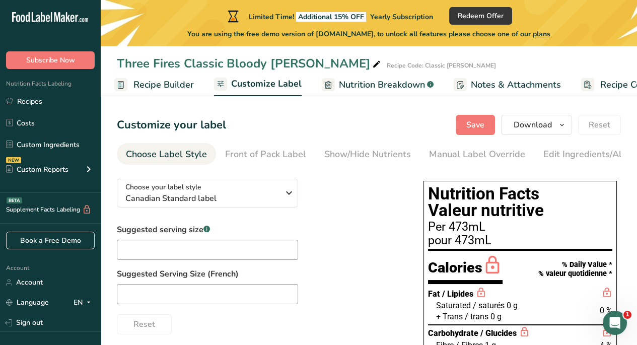
click at [159, 87] on span "Recipe Builder" at bounding box center [164, 85] width 60 height 14
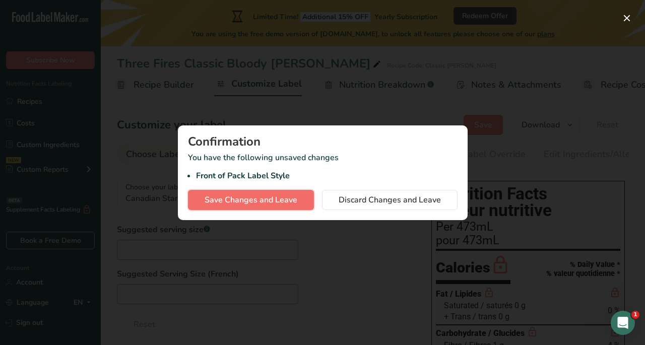
click at [269, 202] on span "Save Changes and Leave" at bounding box center [251, 200] width 93 height 12
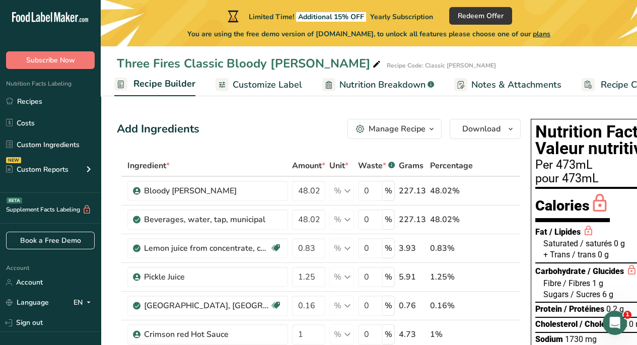
click at [179, 82] on span "Recipe Builder" at bounding box center [165, 84] width 62 height 14
click at [422, 126] on div "Manage Recipe" at bounding box center [397, 129] width 57 height 12
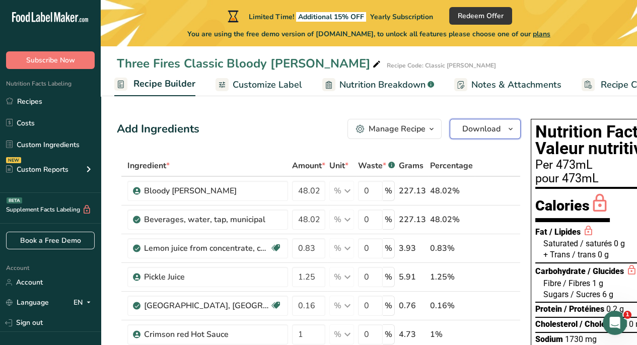
click at [514, 132] on span "button" at bounding box center [511, 129] width 12 height 12
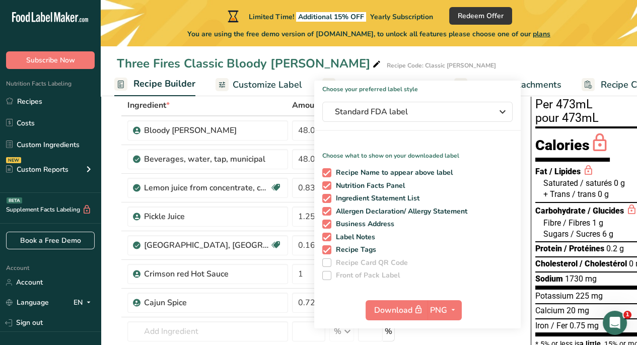
scroll to position [50, 0]
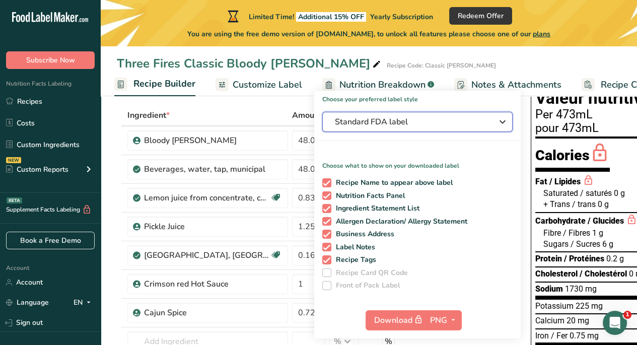
click at [493, 117] on div "Standard FDA label" at bounding box center [417, 122] width 165 height 12
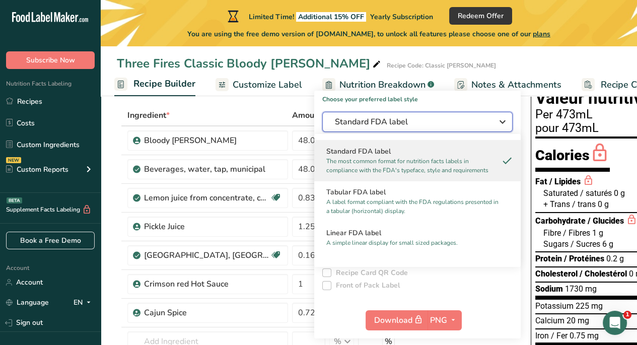
click at [493, 117] on div "Standard FDA label" at bounding box center [417, 122] width 165 height 12
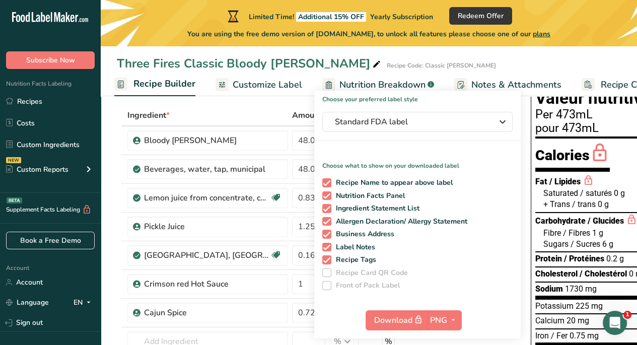
click at [578, 280] on div "[MEDICAL_DATA] / Cholestérol 0 mg" at bounding box center [628, 274] width 184 height 15
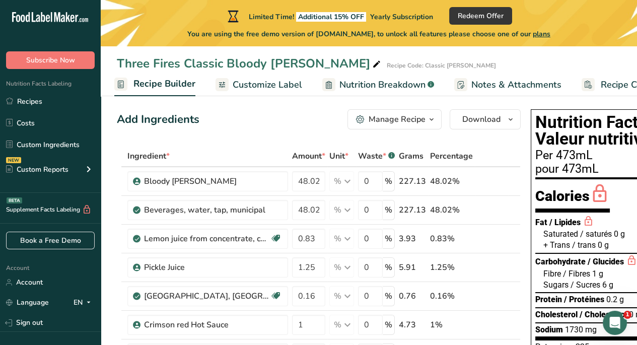
scroll to position [0, 0]
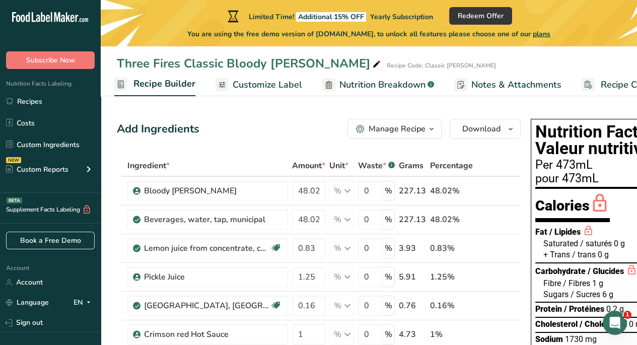
click at [275, 83] on span "Customize Label" at bounding box center [268, 85] width 70 height 14
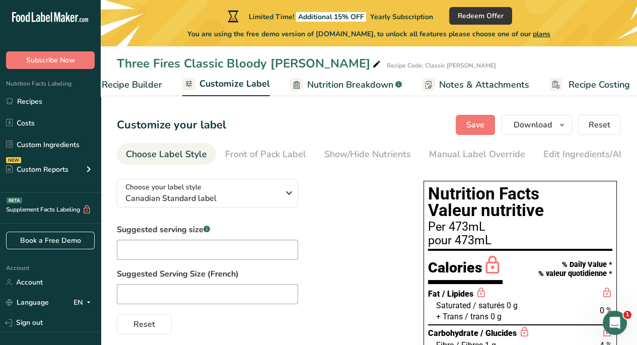
scroll to position [0, 138]
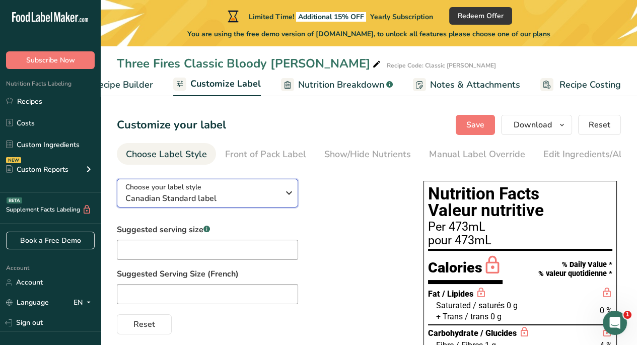
click at [274, 190] on div "Choose your label style Canadian Standard label" at bounding box center [202, 193] width 154 height 23
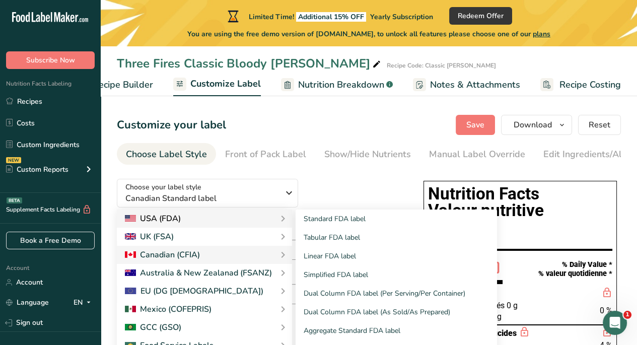
click at [229, 219] on div "USA (FDA)" at bounding box center [204, 219] width 159 height 12
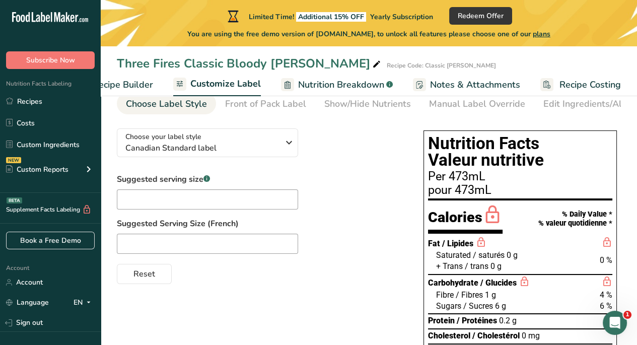
scroll to position [0, 0]
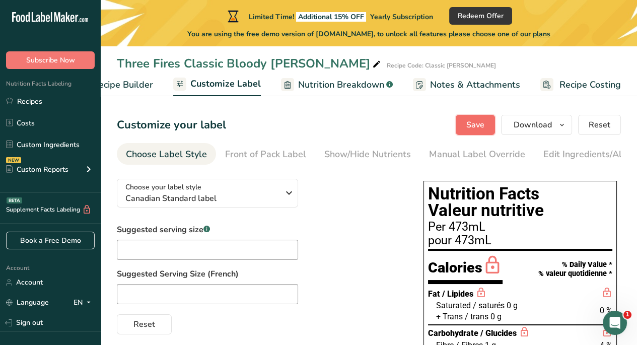
click at [480, 124] on span "Save" at bounding box center [476, 125] width 18 height 12
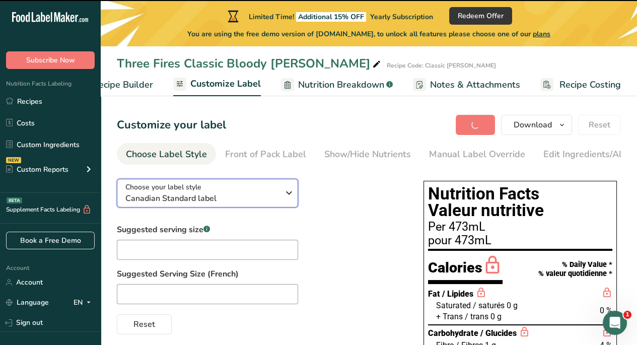
click at [288, 197] on icon "button" at bounding box center [289, 193] width 12 height 18
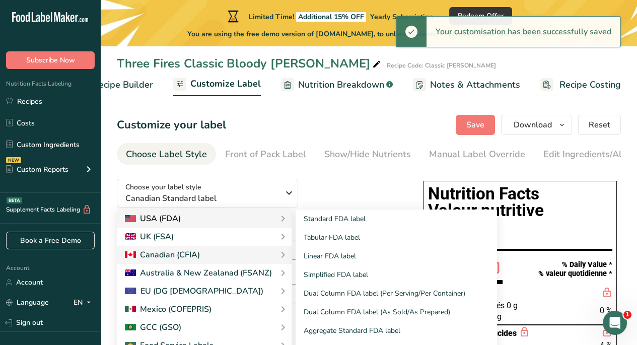
click at [247, 220] on div "USA (FDA)" at bounding box center [204, 219] width 159 height 12
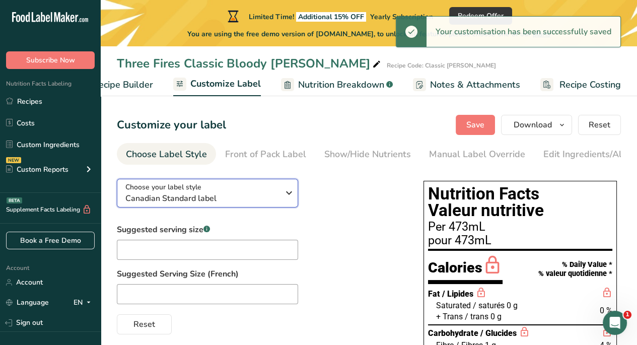
click at [277, 195] on span "Canadian Standard label" at bounding box center [202, 198] width 154 height 12
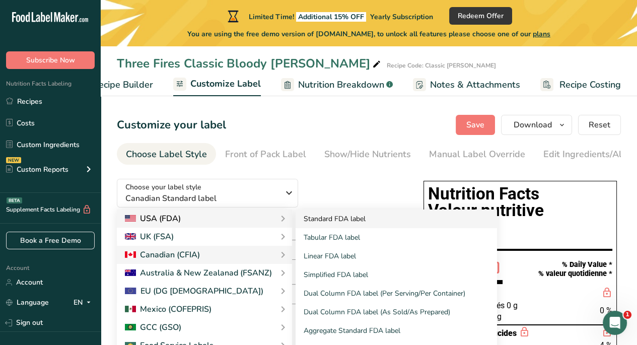
click at [355, 216] on link "Standard FDA label" at bounding box center [397, 219] width 202 height 19
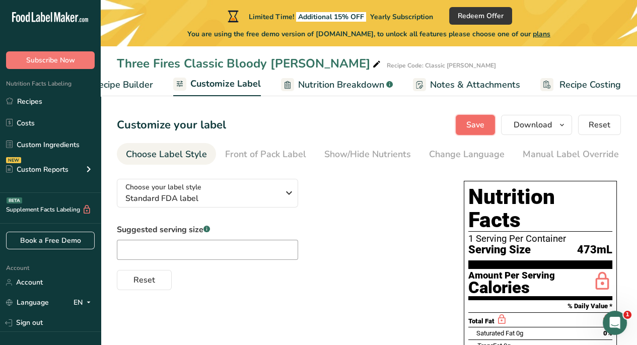
click at [481, 119] on span "Save" at bounding box center [476, 125] width 18 height 12
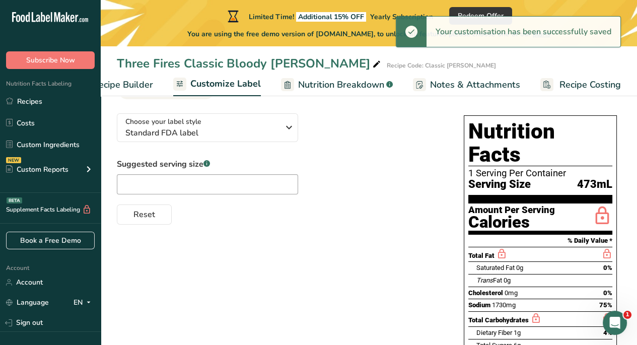
scroll to position [50, 0]
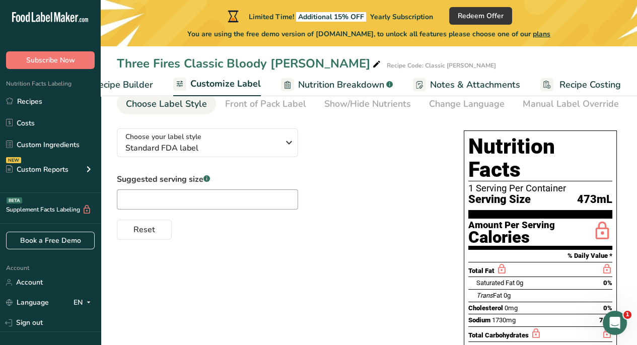
click at [131, 80] on span "Recipe Builder" at bounding box center [123, 85] width 60 height 14
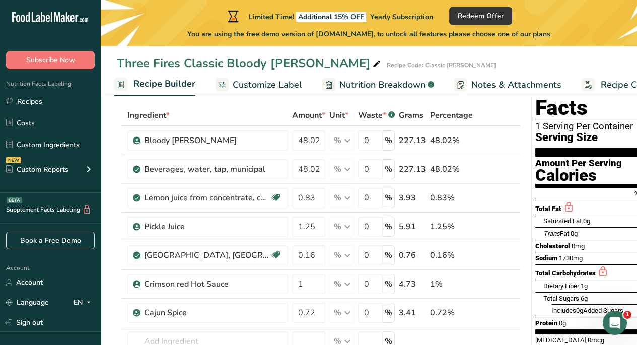
click at [606, 80] on span "Recipe Costing" at bounding box center [631, 85] width 61 height 14
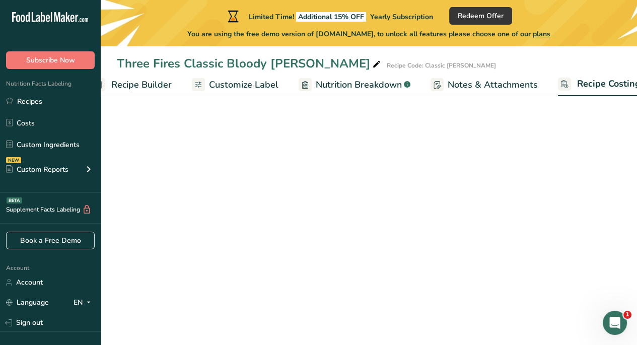
scroll to position [0, 138]
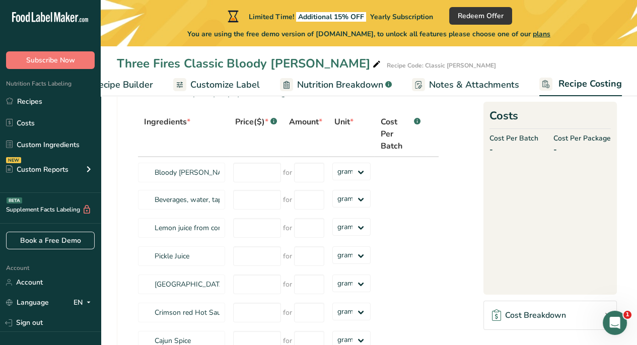
click at [138, 81] on span "Recipe Builder" at bounding box center [123, 85] width 60 height 14
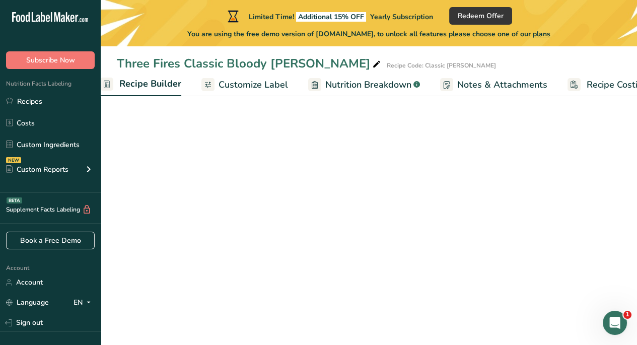
scroll to position [0, 97]
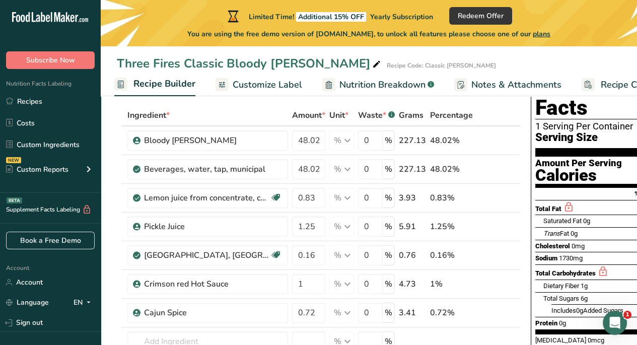
click at [138, 81] on span "Recipe Builder" at bounding box center [165, 84] width 62 height 14
click at [233, 89] on span "Customize Label" at bounding box center [268, 85] width 70 height 14
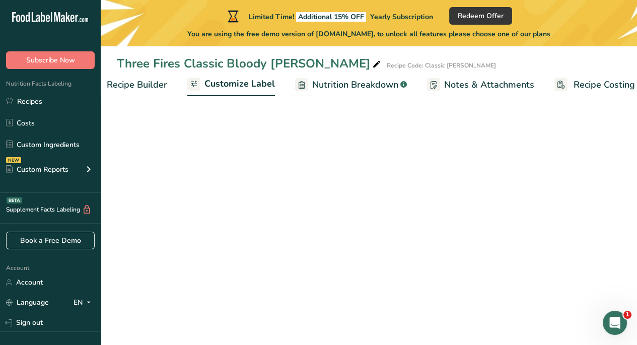
scroll to position [0, 138]
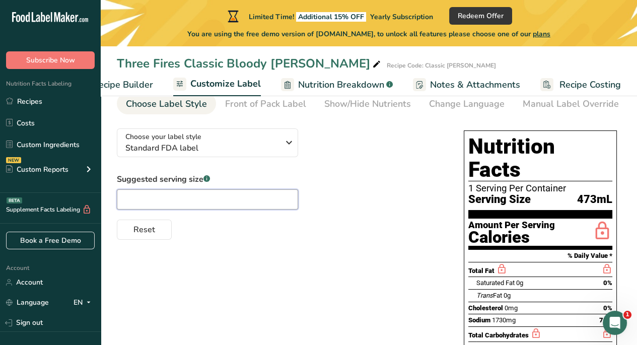
click at [151, 203] on input "text" at bounding box center [207, 199] width 181 height 20
click at [171, 199] on input "text" at bounding box center [207, 199] width 181 height 20
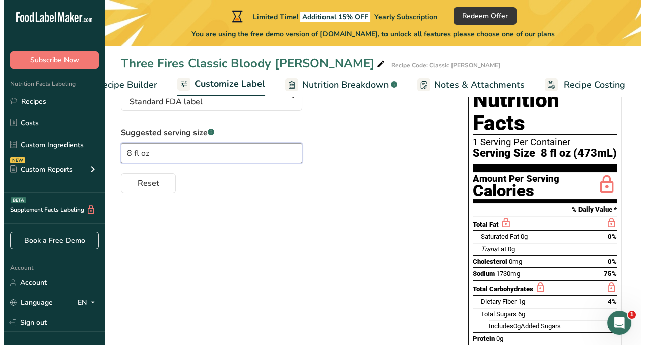
scroll to position [0, 0]
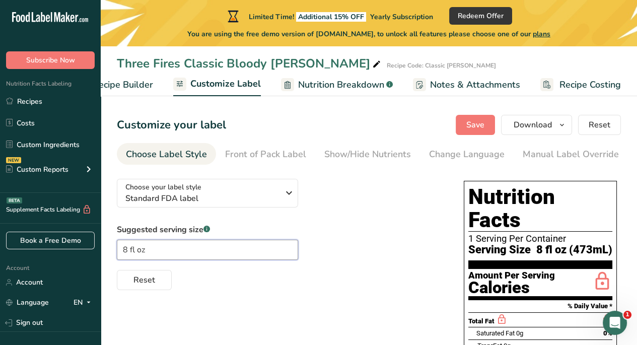
type input "8 fl oz"
click at [131, 88] on span "Recipe Builder" at bounding box center [123, 85] width 60 height 14
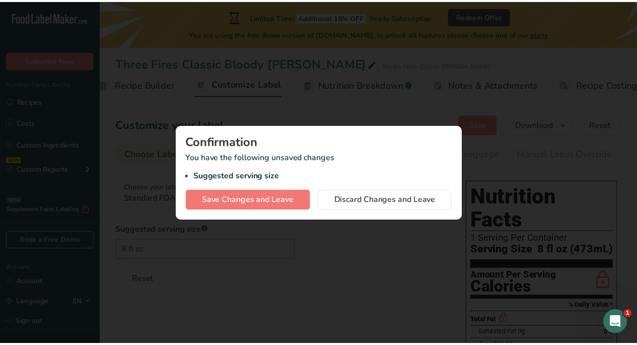
scroll to position [0, 97]
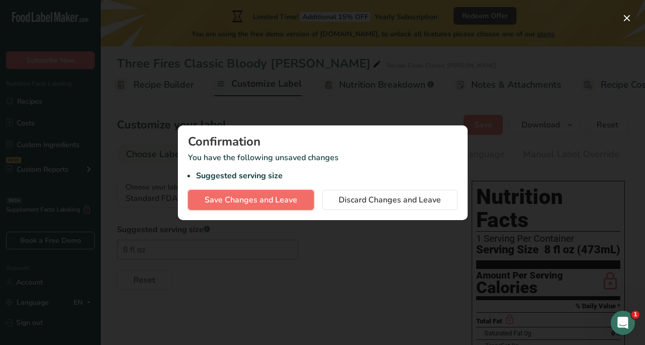
click at [236, 199] on span "Save Changes and Leave" at bounding box center [251, 200] width 93 height 12
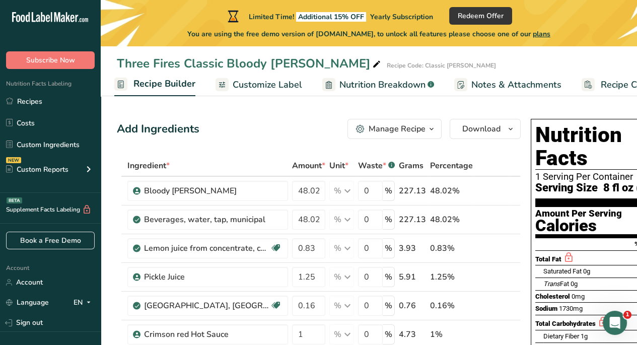
click at [172, 87] on span "Recipe Builder" at bounding box center [165, 84] width 62 height 14
click at [216, 87] on div at bounding box center [222, 84] width 13 height 13
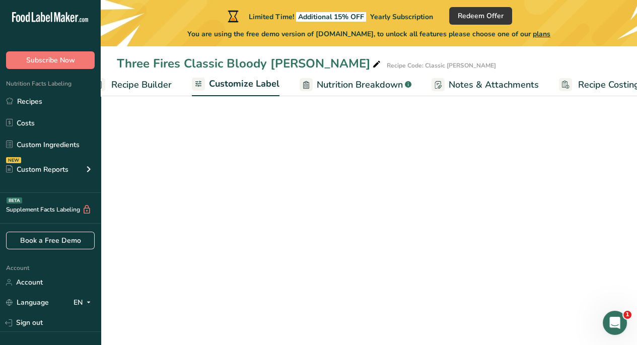
scroll to position [0, 138]
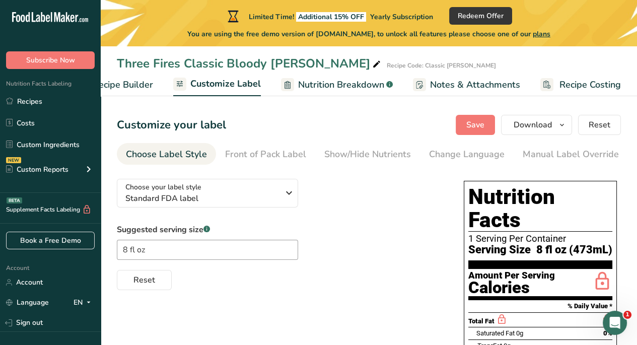
click at [157, 86] on ul "Recipe Setup Recipe Builder Customize Label Nutrition Breakdown .a-a{fill:#3473…" at bounding box center [302, 85] width 678 height 24
click at [138, 84] on span "Recipe Builder" at bounding box center [123, 85] width 60 height 14
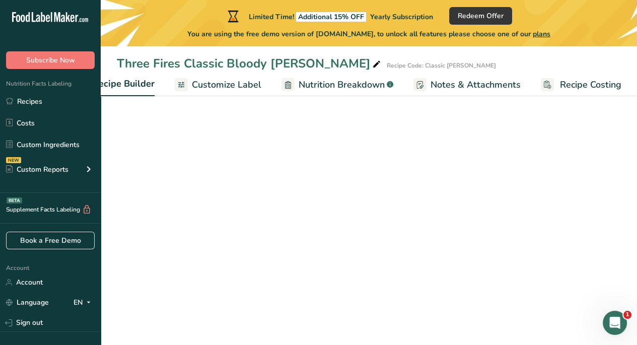
scroll to position [0, 97]
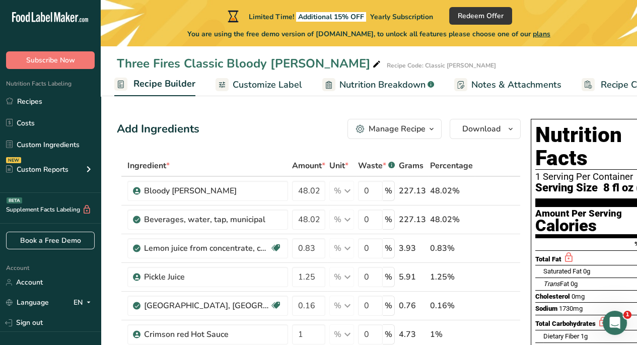
click at [352, 88] on span "Nutrition Breakdown" at bounding box center [383, 85] width 86 height 14
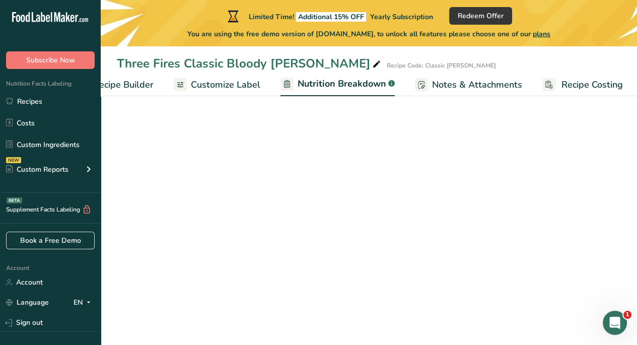
select select "Calories"
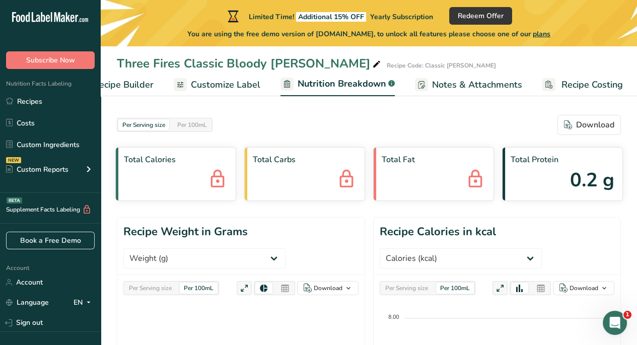
scroll to position [0, 139]
click at [276, 88] on ul "Recipe Setup Recipe Builder Customize Label Nutrition Breakdown .a-a{fill:#3473…" at bounding box center [302, 85] width 680 height 24
click at [227, 88] on span "Customize Label" at bounding box center [224, 85] width 70 height 14
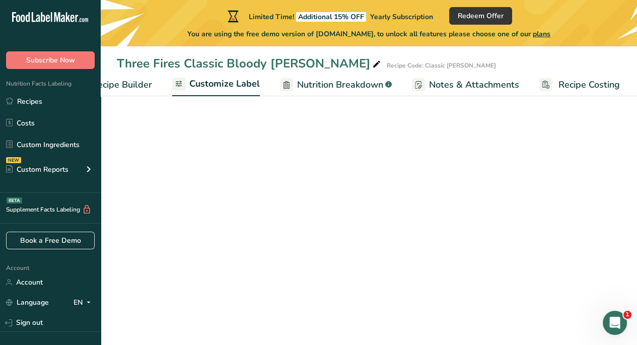
scroll to position [0, 138]
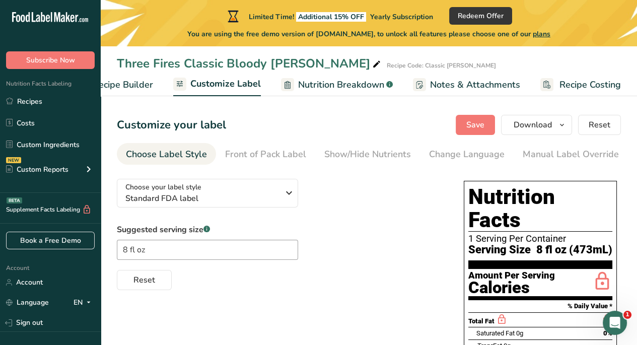
click at [121, 88] on span "Recipe Builder" at bounding box center [123, 85] width 60 height 14
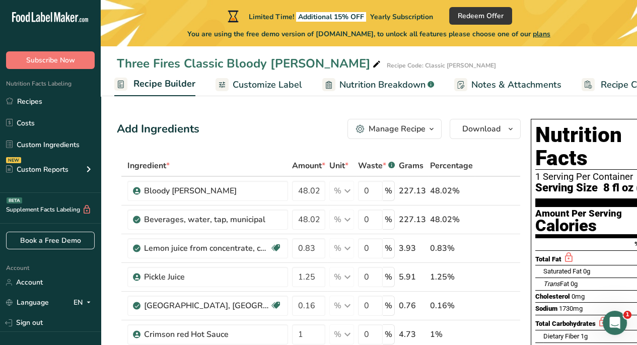
click at [409, 130] on div "Manage Recipe" at bounding box center [397, 129] width 57 height 12
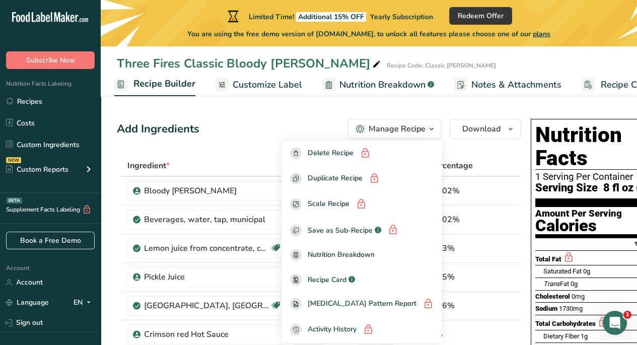
click at [251, 84] on span "Customize Label" at bounding box center [268, 85] width 70 height 14
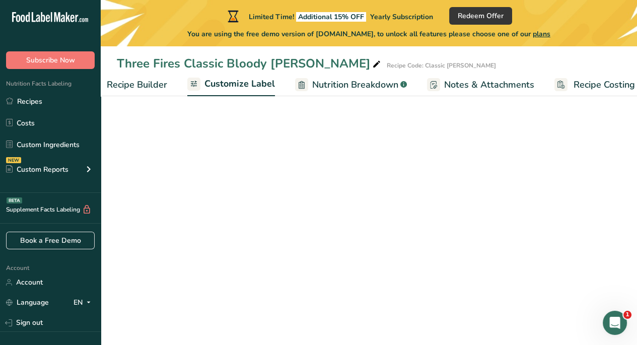
scroll to position [0, 138]
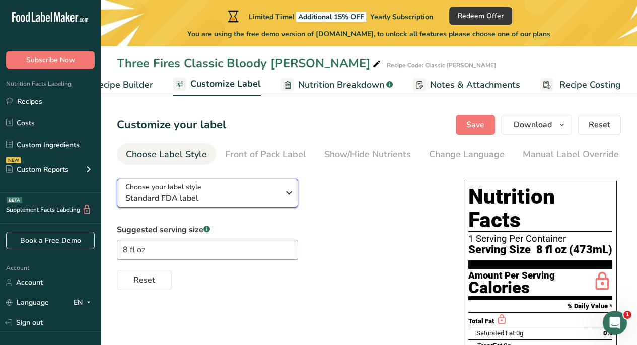
click at [222, 198] on span "Standard FDA label" at bounding box center [202, 198] width 154 height 12
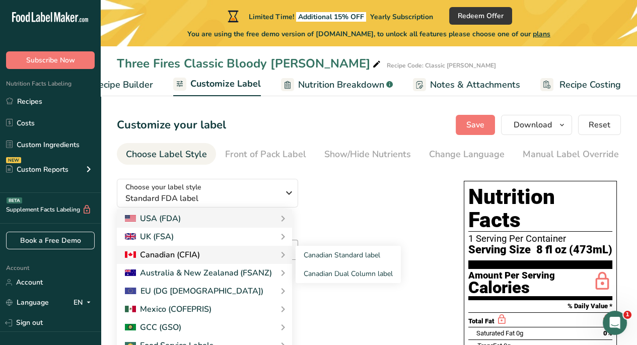
click at [199, 255] on div "Canadian (CFIA)" at bounding box center [162, 255] width 75 height 12
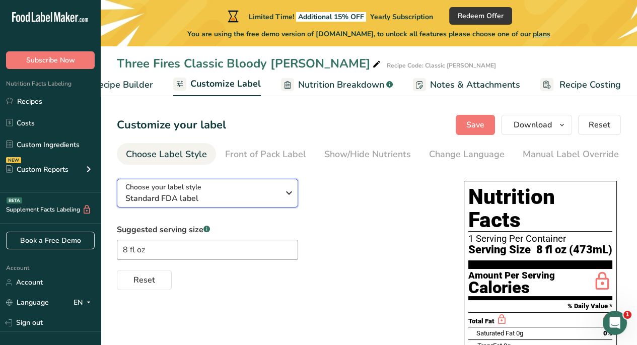
click at [273, 191] on div "Choose your label style Standard FDA label" at bounding box center [202, 193] width 154 height 23
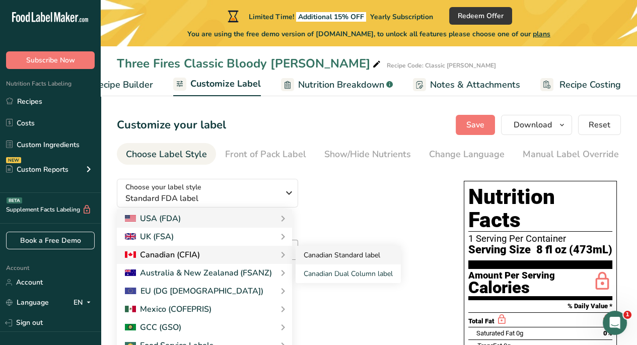
click at [310, 253] on link "Canadian Standard label" at bounding box center [348, 255] width 105 height 19
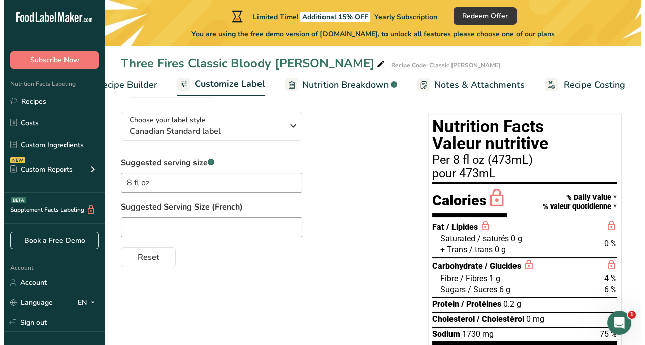
scroll to position [50, 0]
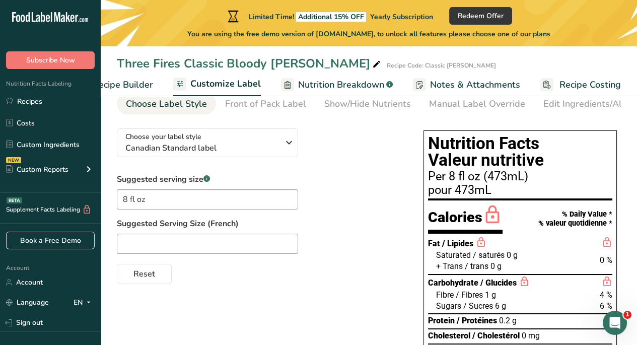
click at [126, 75] on link "Recipe Builder" at bounding box center [114, 85] width 80 height 23
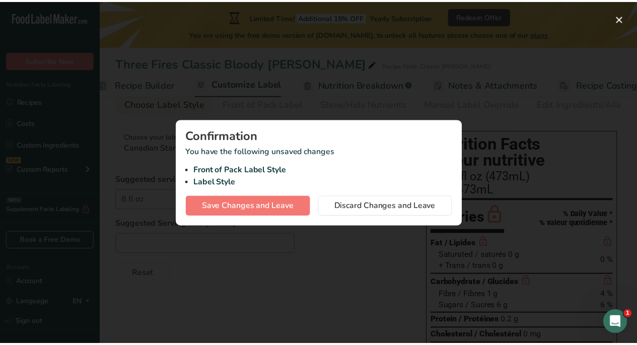
scroll to position [0, 97]
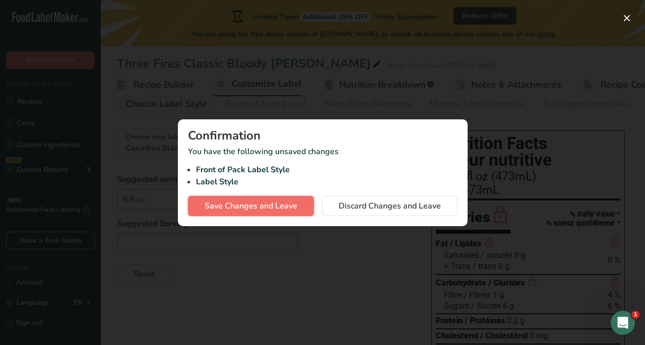
click at [218, 210] on span "Save Changes and Leave" at bounding box center [251, 206] width 93 height 12
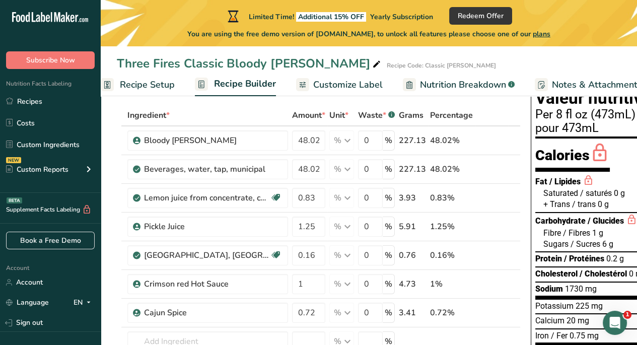
click at [147, 85] on span "Recipe Setup" at bounding box center [147, 85] width 55 height 14
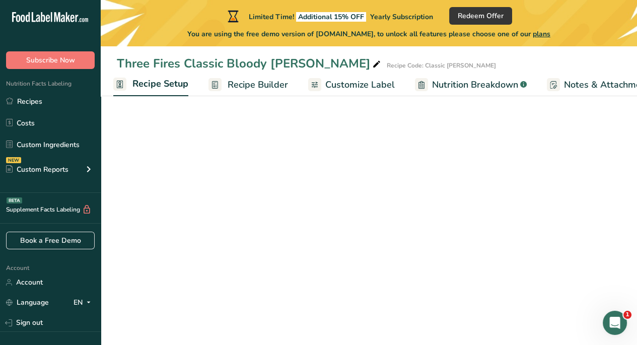
scroll to position [0, 4]
select select "22"
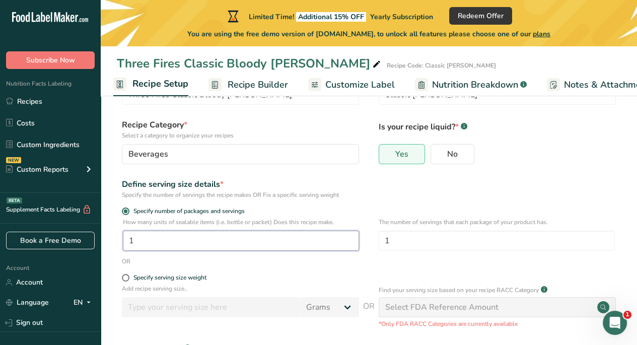
click at [165, 240] on input "1" at bounding box center [241, 241] width 236 height 20
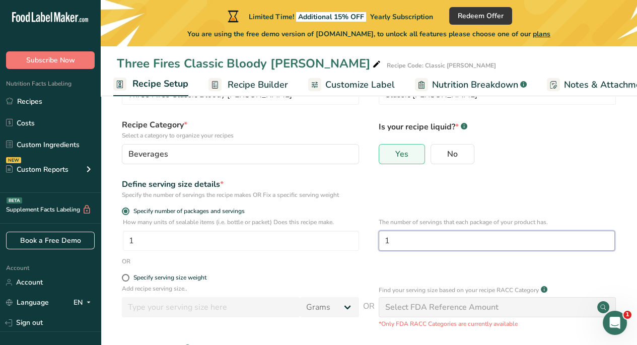
drag, startPoint x: 425, startPoint y: 242, endPoint x: 372, endPoint y: 234, distance: 53.4
click at [372, 234] on div "How many units of sealable items (i.e. bottle or packet) Does this recipe make.…" at bounding box center [369, 237] width 504 height 39
type input "2"
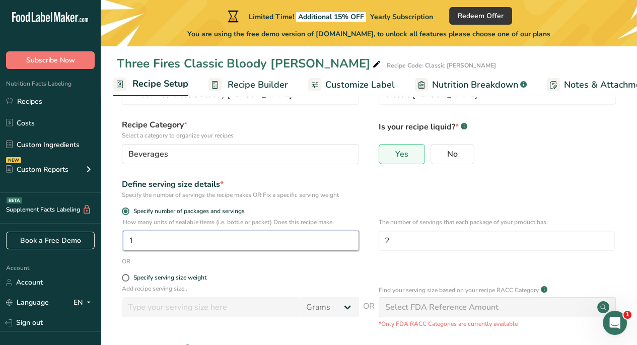
click at [204, 239] on input "1" at bounding box center [241, 241] width 236 height 20
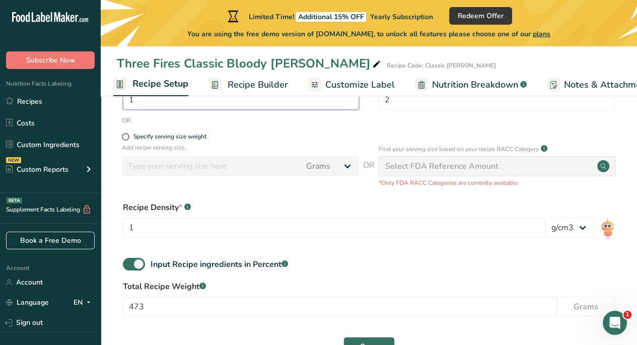
scroll to position [202, 0]
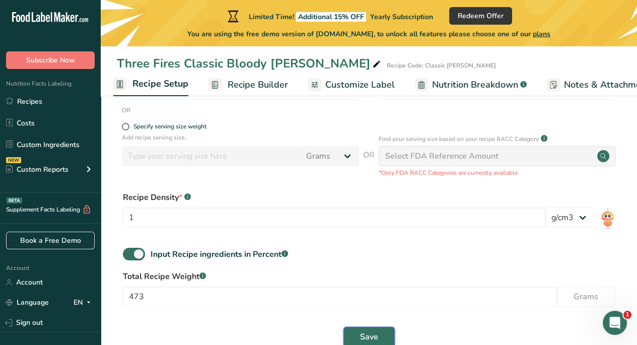
click at [383, 337] on button "Save" at bounding box center [369, 337] width 51 height 20
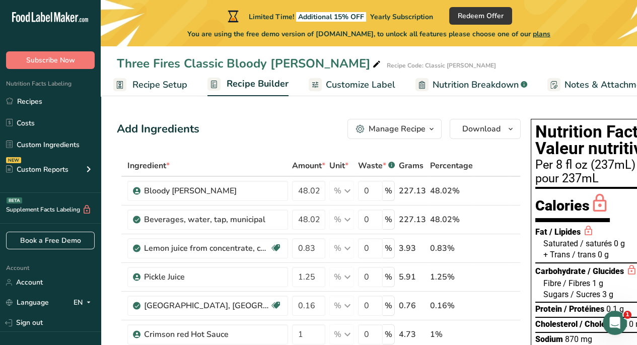
click at [337, 82] on span "Customize Label" at bounding box center [361, 85] width 70 height 14
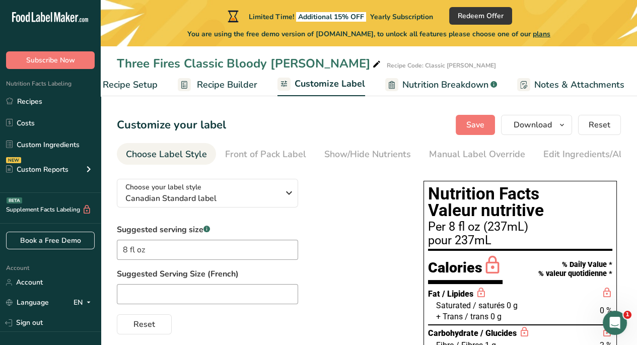
scroll to position [0, 138]
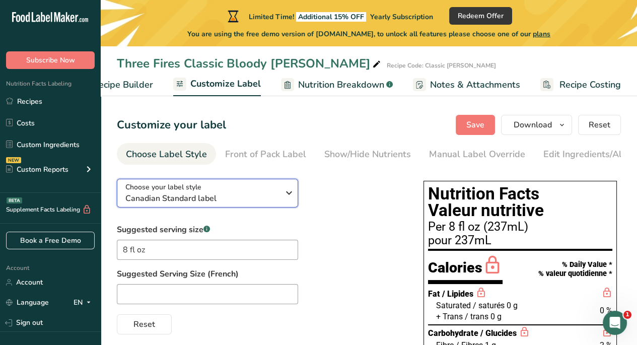
click at [289, 194] on icon "button" at bounding box center [289, 193] width 12 height 18
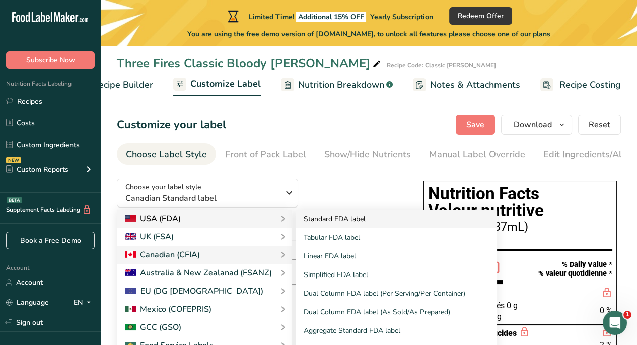
click at [317, 224] on link "Standard FDA label" at bounding box center [397, 219] width 202 height 19
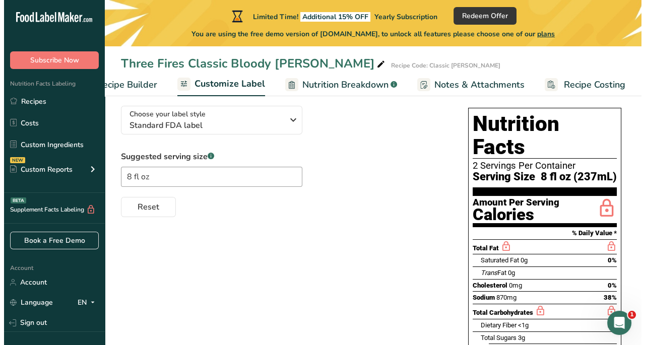
scroll to position [50, 0]
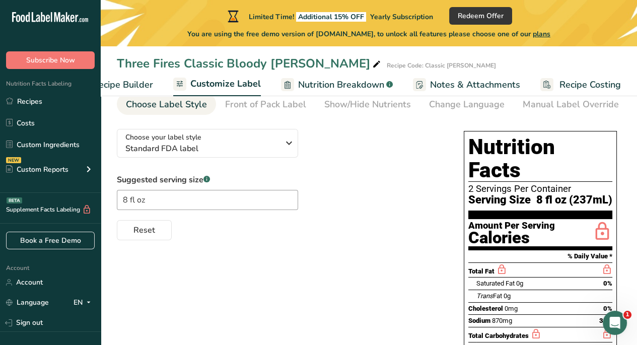
click at [350, 86] on span "Nutrition Breakdown" at bounding box center [341, 85] width 86 height 14
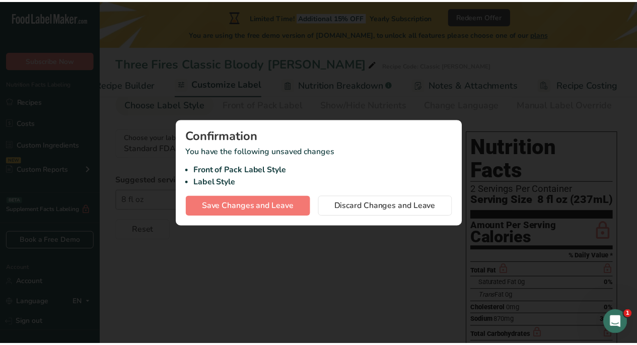
scroll to position [0, 130]
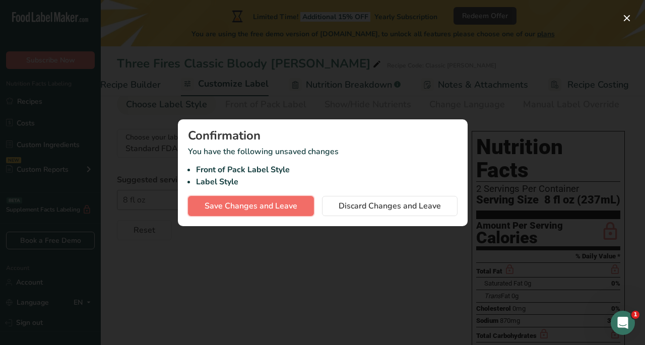
click at [244, 205] on span "Save Changes and Leave" at bounding box center [251, 206] width 93 height 12
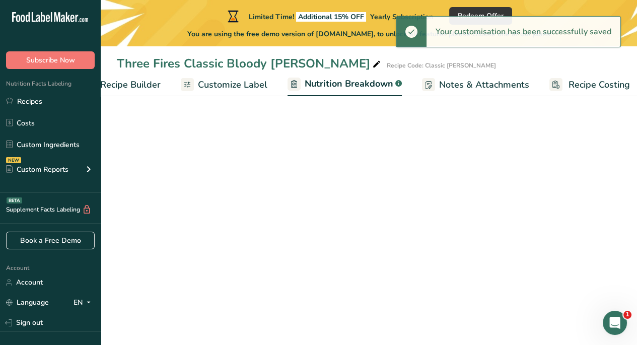
select select "Calories"
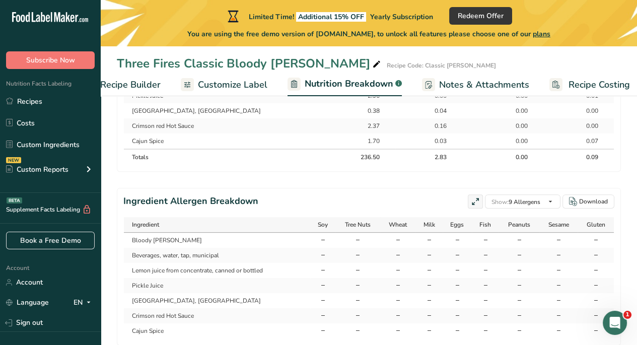
scroll to position [654, 0]
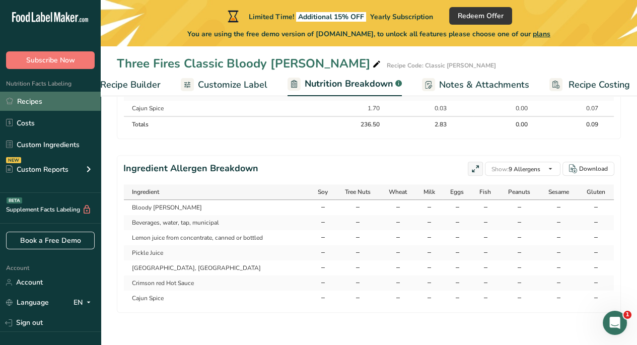
click at [32, 100] on link "Recipes" at bounding box center [50, 101] width 101 height 19
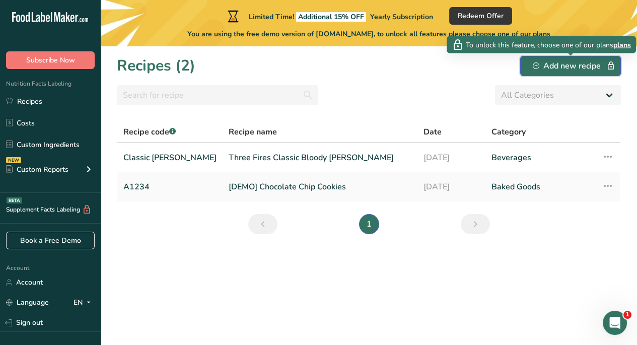
click at [558, 68] on div "Add new recipe" at bounding box center [571, 66] width 76 height 12
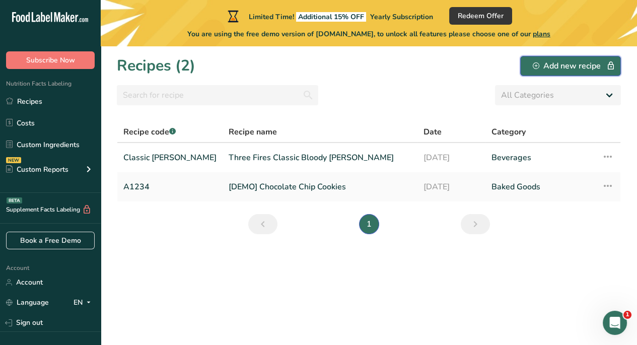
click at [558, 68] on div "Add new recipe" at bounding box center [571, 66] width 76 height 12
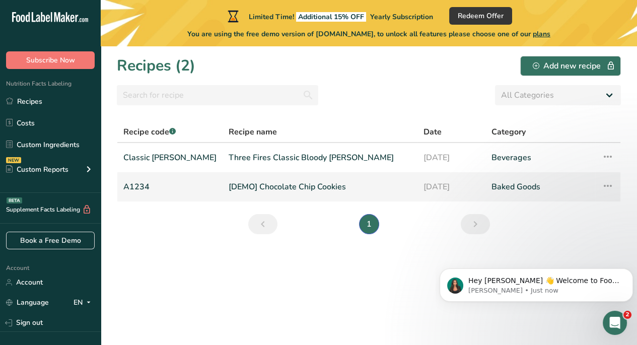
click at [606, 190] on icon at bounding box center [608, 186] width 12 height 18
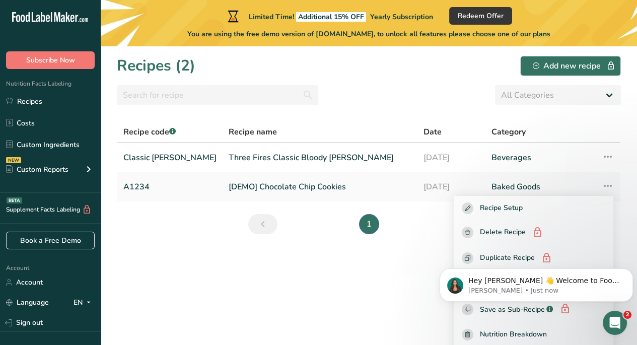
click at [187, 258] on section "Recipes (2) Add new recipe All Categories Baked Goods [GEOGRAPHIC_DATA] Confect…" at bounding box center [369, 195] width 537 height 299
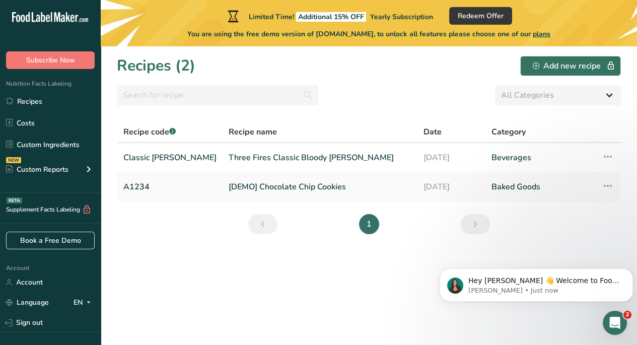
click at [265, 231] on icon "Previous page" at bounding box center [263, 224] width 12 height 18
click at [223, 157] on td "Three Fires Classic Bloody [PERSON_NAME]" at bounding box center [320, 157] width 195 height 29
click at [242, 154] on link "Three Fires Classic Bloody [PERSON_NAME]" at bounding box center [320, 157] width 183 height 21
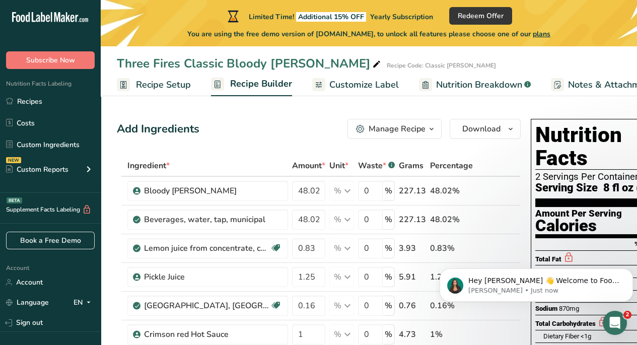
click at [155, 88] on span "Recipe Setup" at bounding box center [163, 85] width 55 height 14
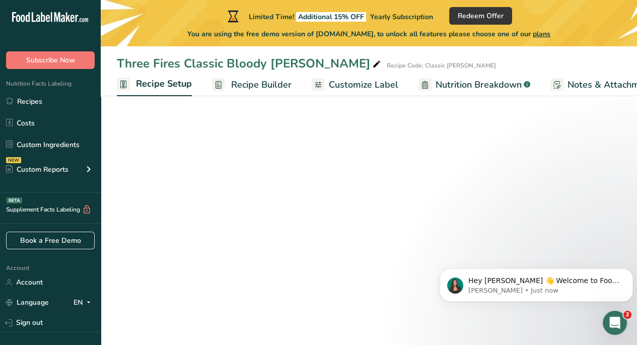
scroll to position [0, 4]
select select "22"
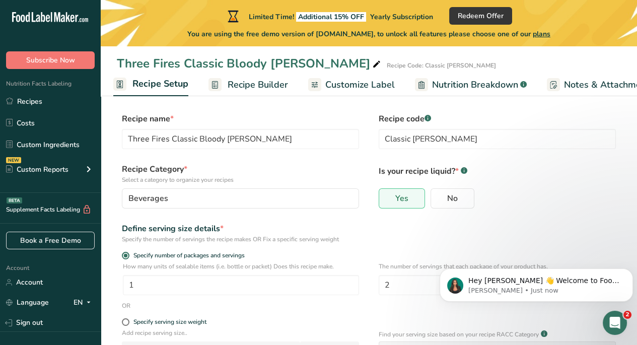
scroll to position [0, 0]
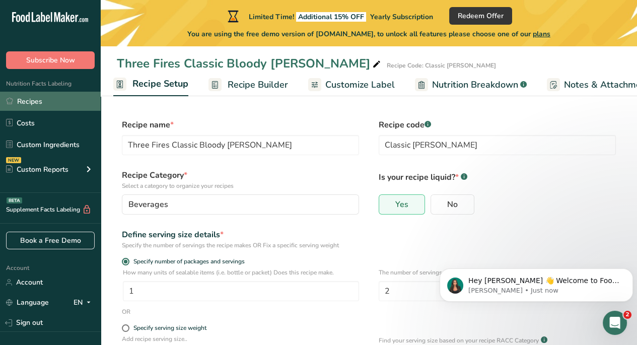
click at [50, 106] on link "Recipes" at bounding box center [50, 101] width 101 height 19
